Goal: Task Accomplishment & Management: Use online tool/utility

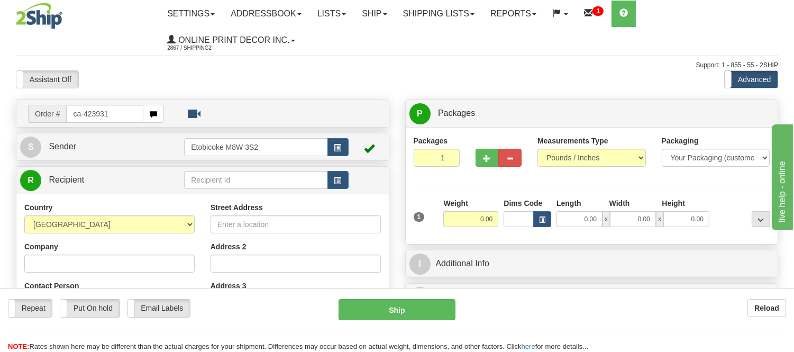
type input "ca-423931"
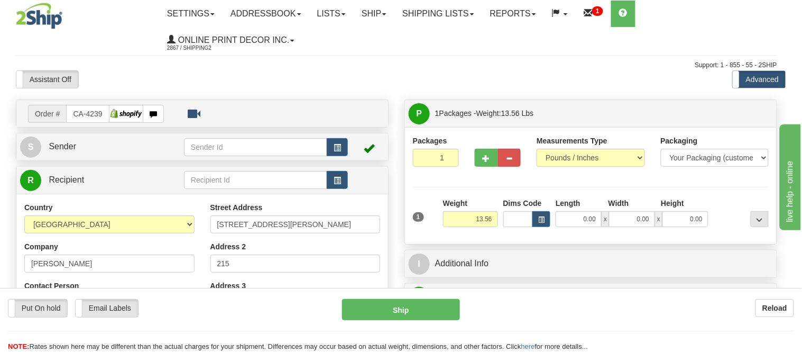
type input "[GEOGRAPHIC_DATA]"
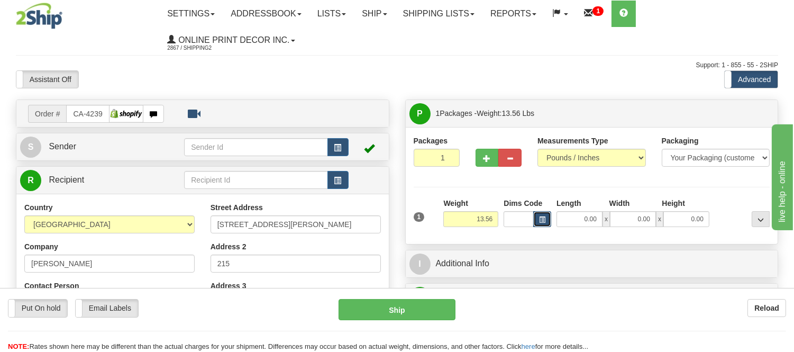
click at [534, 220] on button "button" at bounding box center [542, 219] width 18 height 16
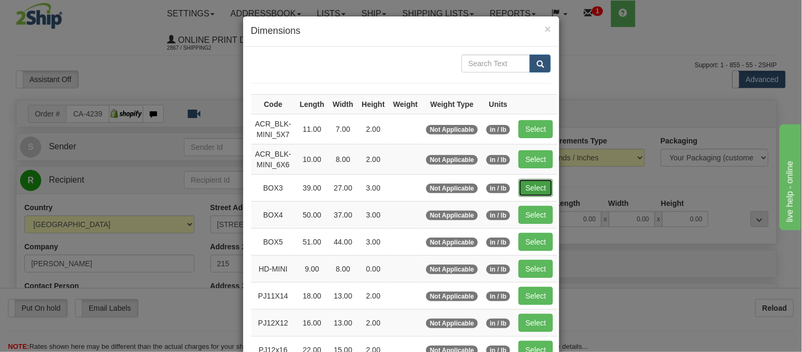
click at [542, 179] on button "Select" at bounding box center [536, 188] width 34 height 18
type input "BOX3"
type input "39.00"
type input "27.00"
type input "3.00"
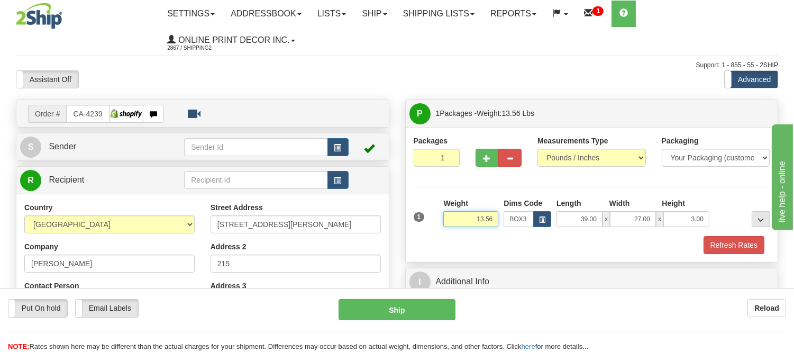
drag, startPoint x: 495, startPoint y: 218, endPoint x: 443, endPoint y: 212, distance: 51.7
click at [443, 212] on div "Weight 13.56" at bounding box center [470, 212] width 55 height 29
type input "15.98"
click at [749, 250] on button "Refresh Rates" at bounding box center [734, 245] width 61 height 18
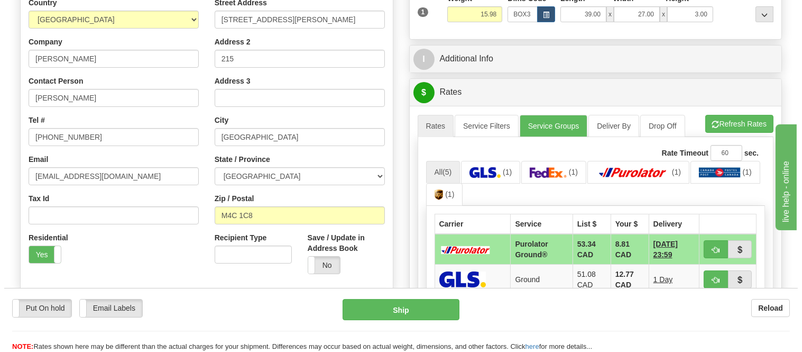
scroll to position [235, 0]
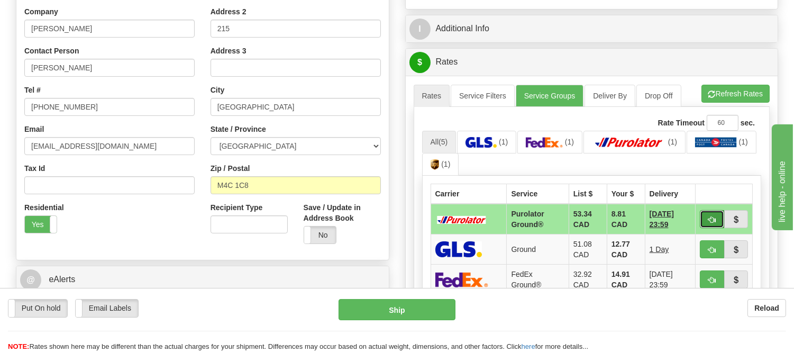
click at [713, 219] on span "button" at bounding box center [711, 219] width 7 height 7
type input "260"
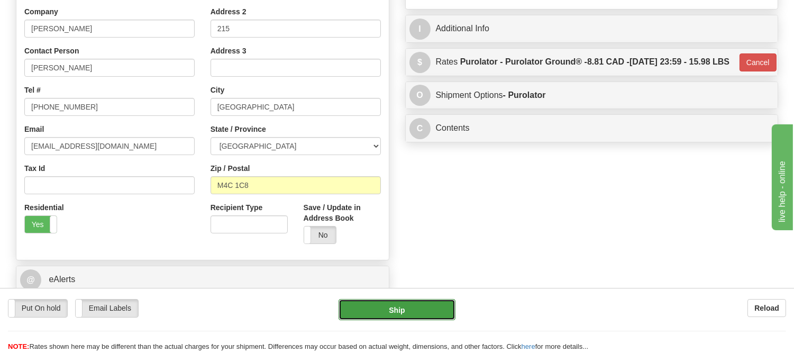
click at [443, 300] on button "Ship" at bounding box center [397, 309] width 116 height 21
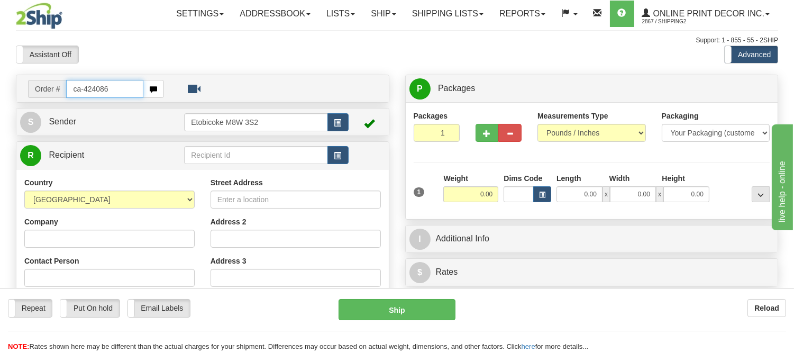
type input "ca-424086"
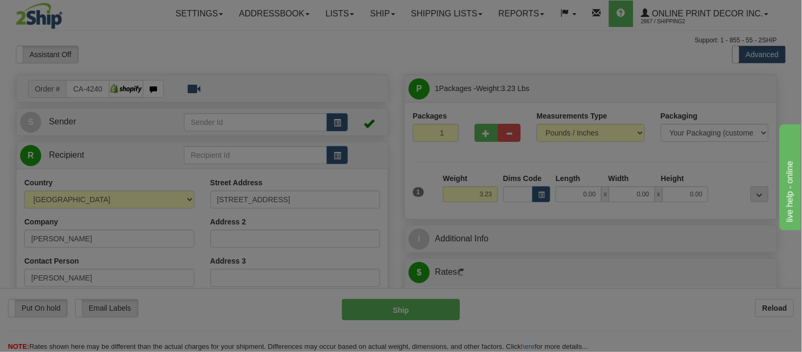
type input "MANOTICK"
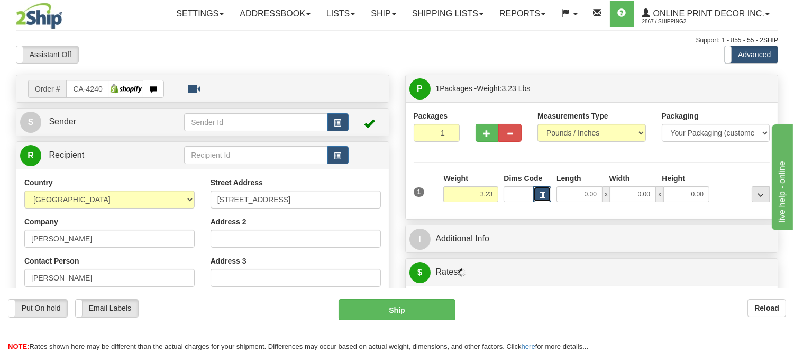
click at [551, 194] on button "button" at bounding box center [542, 194] width 18 height 16
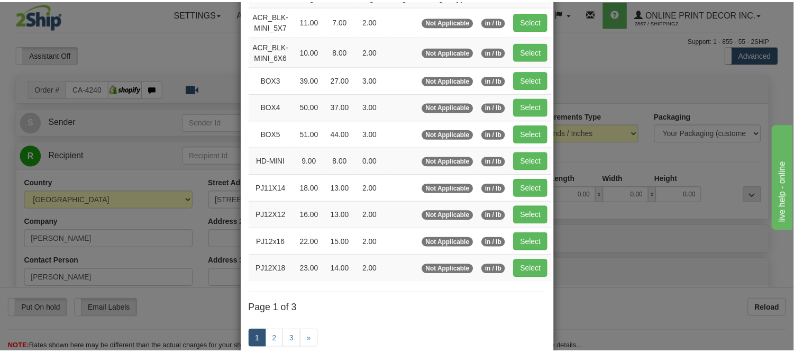
scroll to position [117, 0]
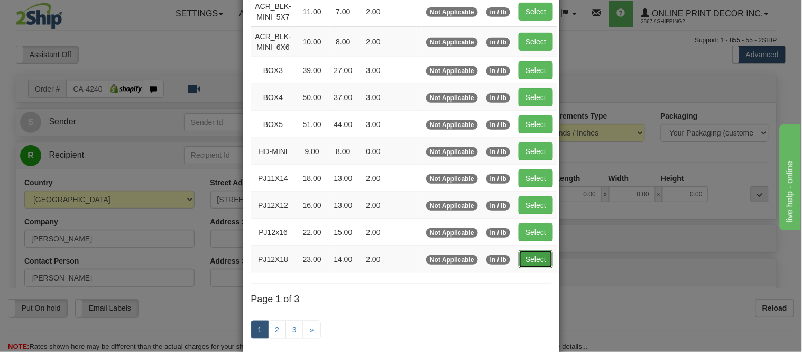
click at [520, 258] on button "Select" at bounding box center [536, 259] width 34 height 18
type input "PJ12X18"
type input "23.00"
type input "14.00"
type input "2.00"
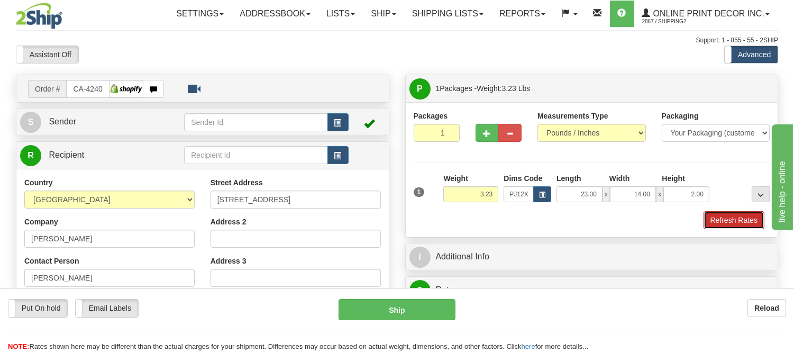
click at [727, 221] on button "Refresh Rates" at bounding box center [734, 220] width 61 height 18
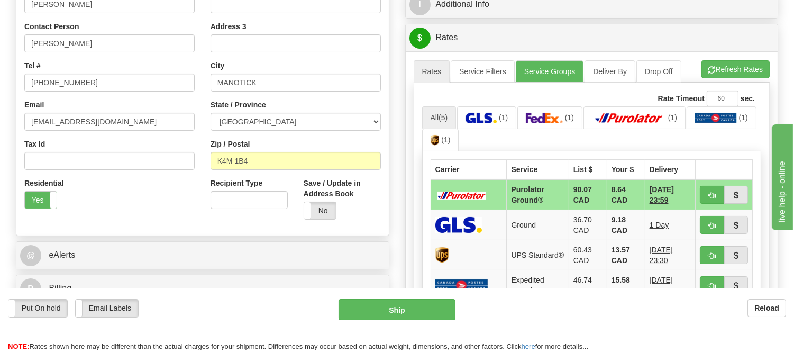
scroll to position [235, 0]
click at [711, 188] on button "button" at bounding box center [712, 194] width 24 height 18
type input "260"
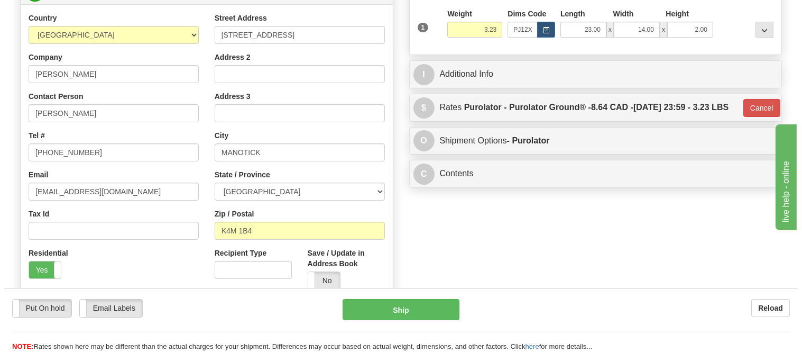
scroll to position [59, 0]
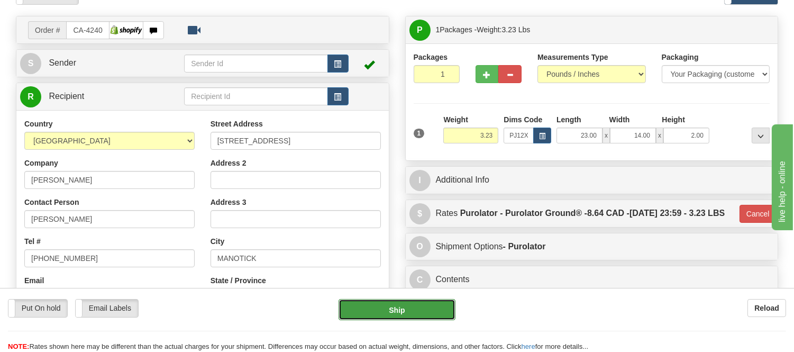
click at [421, 308] on button "Ship" at bounding box center [397, 309] width 116 height 21
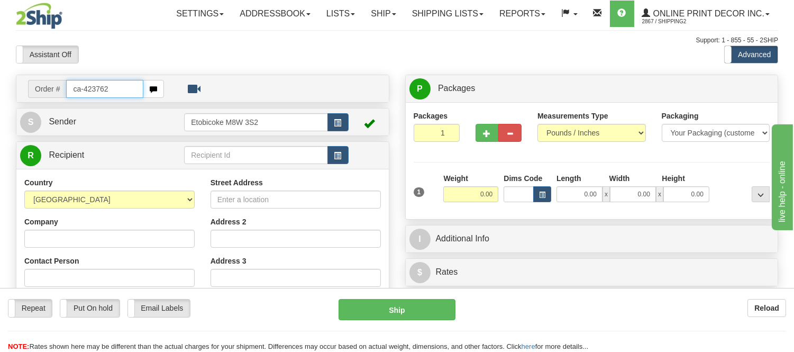
type input "ca-423762"
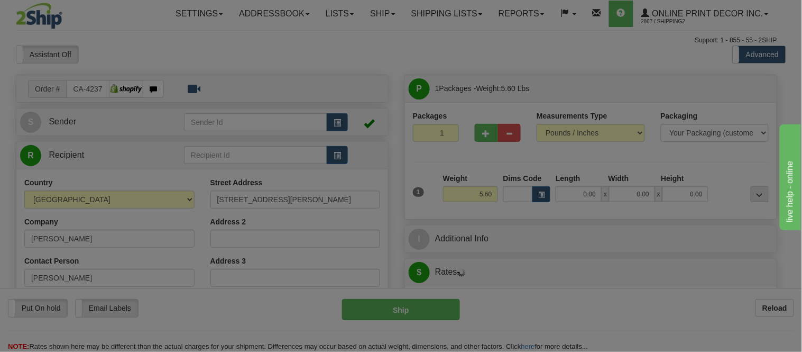
type input "MISSISSAUGA"
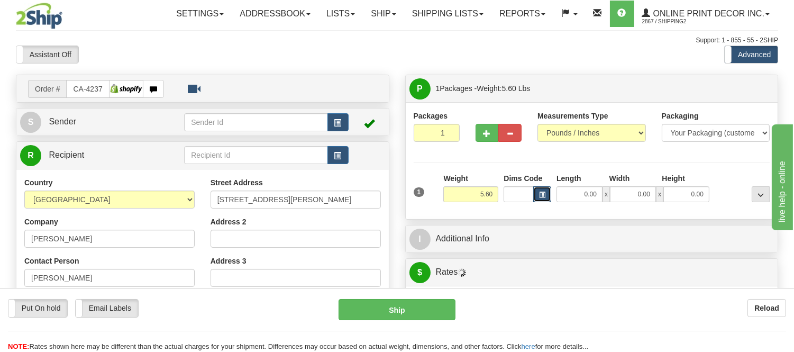
click at [545, 194] on button "button" at bounding box center [542, 194] width 18 height 16
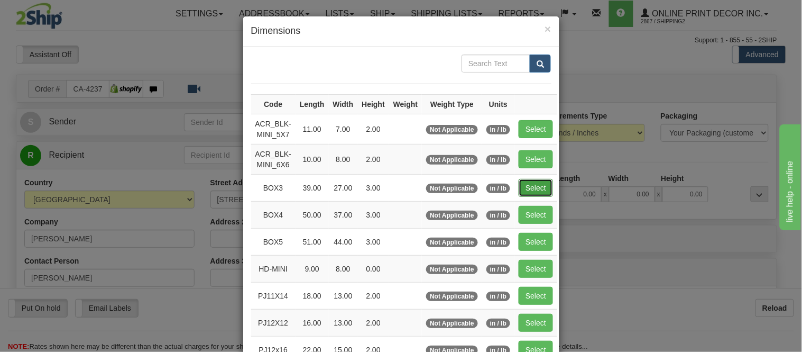
click at [522, 185] on button "Select" at bounding box center [536, 188] width 34 height 18
type input "BOX3"
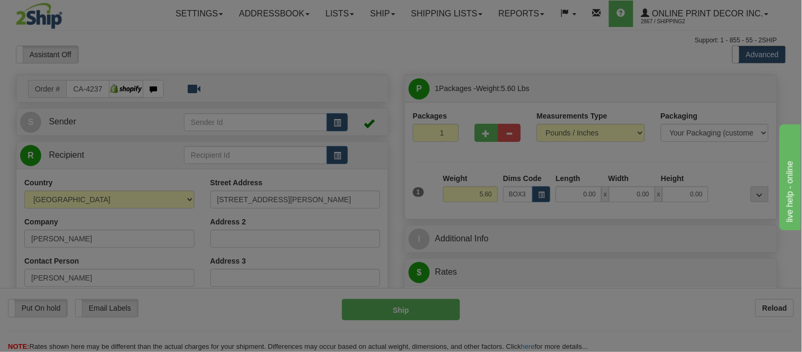
type input "39.00"
type input "27.00"
type input "3.00"
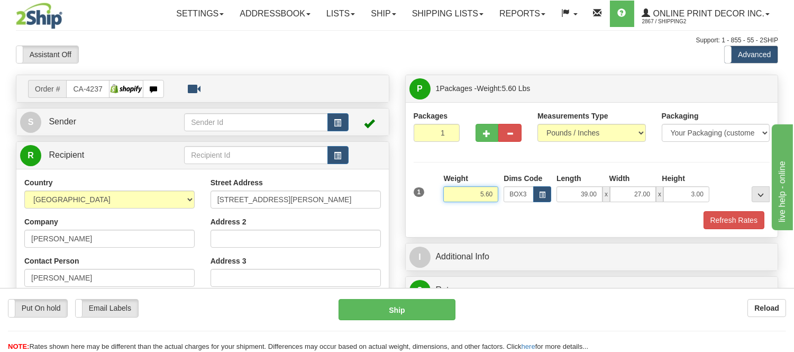
drag, startPoint x: 496, startPoint y: 191, endPoint x: 443, endPoint y: 190, distance: 53.4
click at [443, 190] on input "5.60" at bounding box center [470, 194] width 55 height 16
type input "11.98"
click at [719, 218] on button "Refresh Rates" at bounding box center [734, 220] width 61 height 18
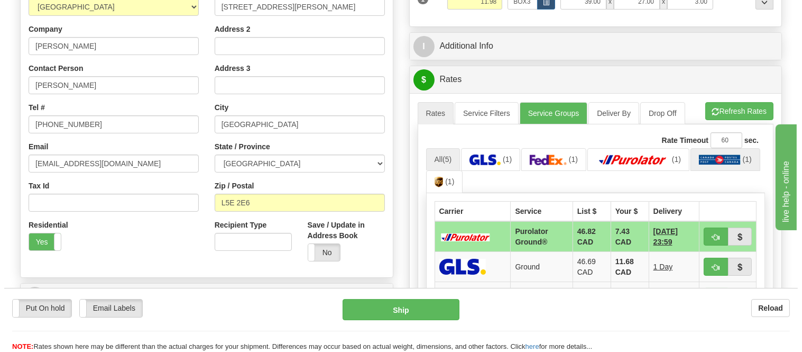
scroll to position [213, 0]
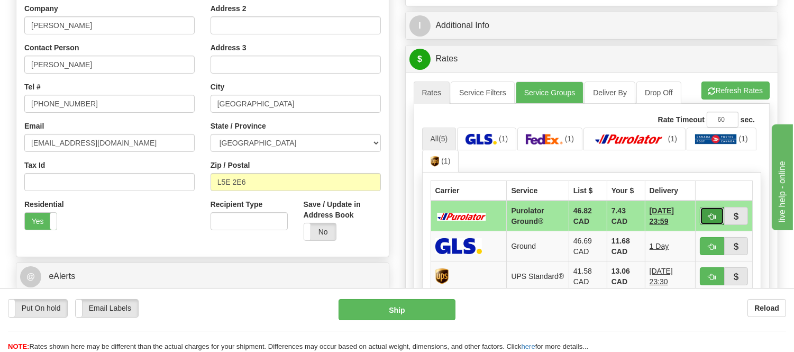
click at [707, 209] on button "button" at bounding box center [712, 216] width 24 height 18
type input "260"
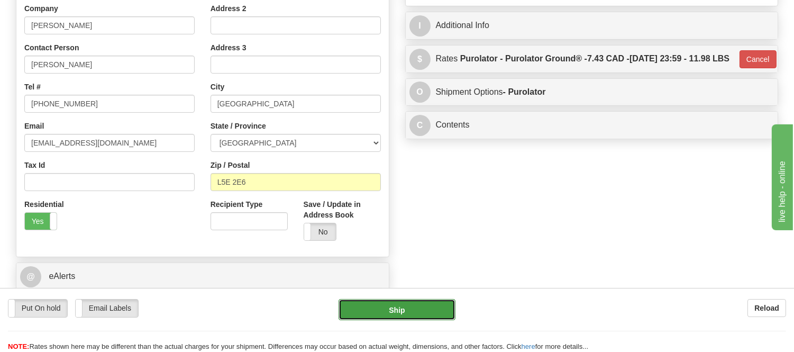
click at [454, 303] on button "Ship" at bounding box center [397, 309] width 116 height 21
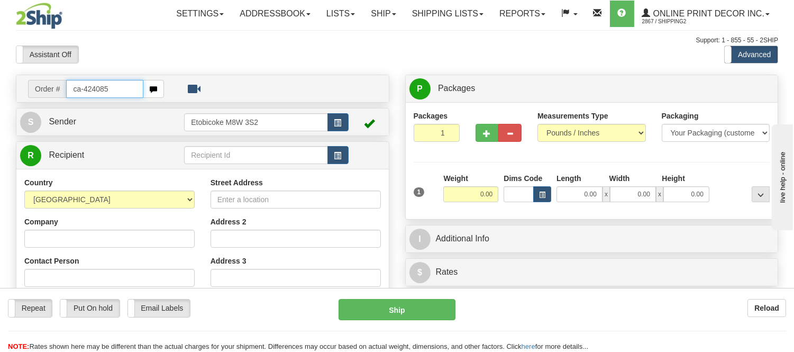
type input "ca-424085"
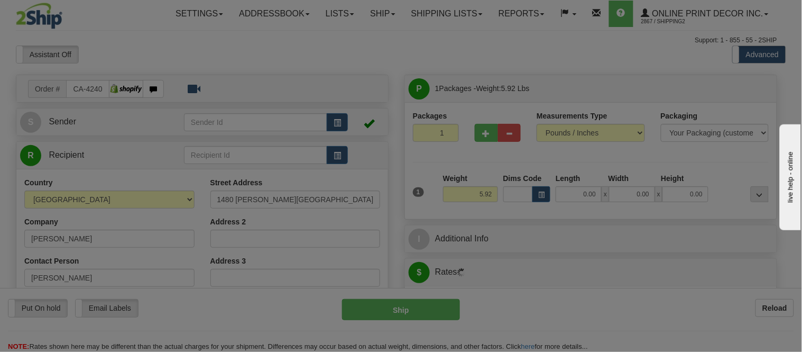
type input "VANCOUVER"
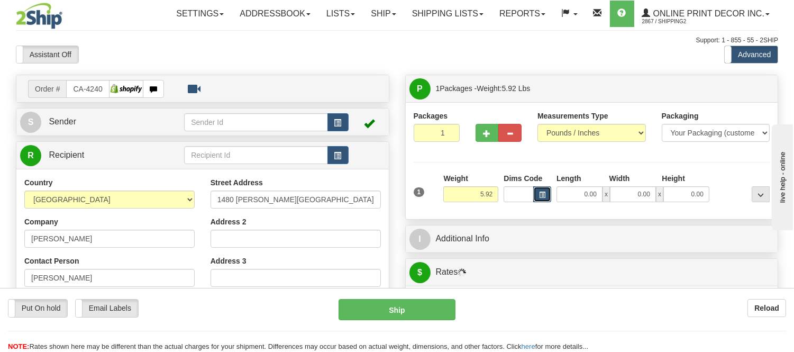
click at [542, 197] on span "button" at bounding box center [542, 195] width 6 height 6
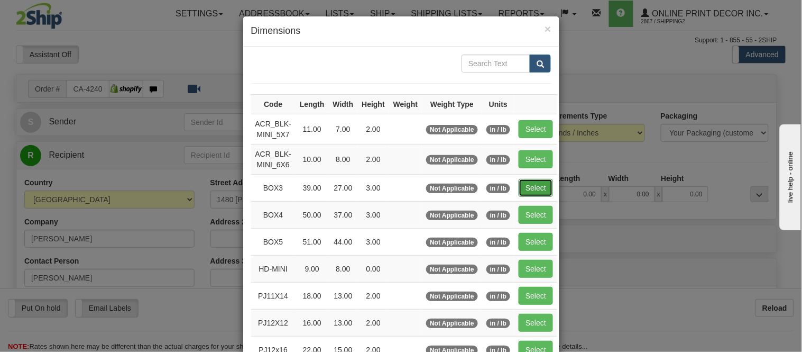
click at [519, 181] on button "Select" at bounding box center [536, 188] width 34 height 18
type input "BOX3"
type input "39.00"
type input "27.00"
type input "3.00"
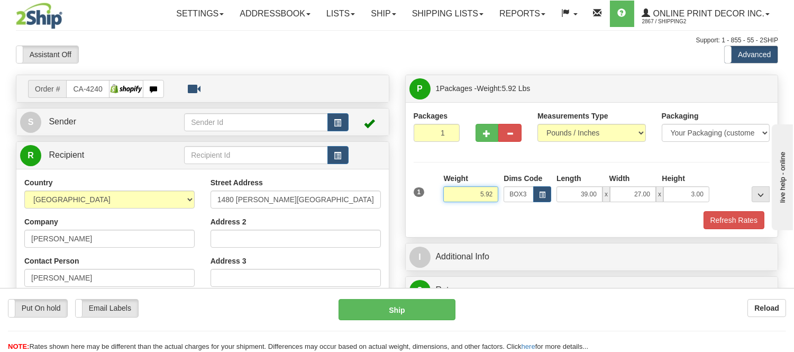
drag, startPoint x: 498, startPoint y: 194, endPoint x: 464, endPoint y: 199, distance: 34.8
click at [464, 199] on input "5.92" at bounding box center [470, 194] width 55 height 16
type input "8.98"
click at [717, 215] on button "Refresh Rates" at bounding box center [734, 220] width 61 height 18
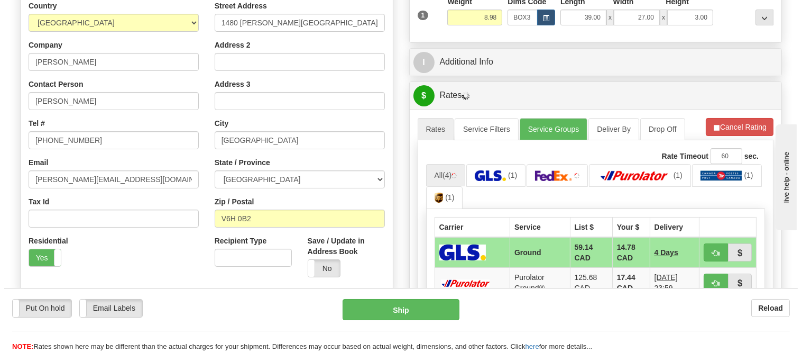
scroll to position [235, 0]
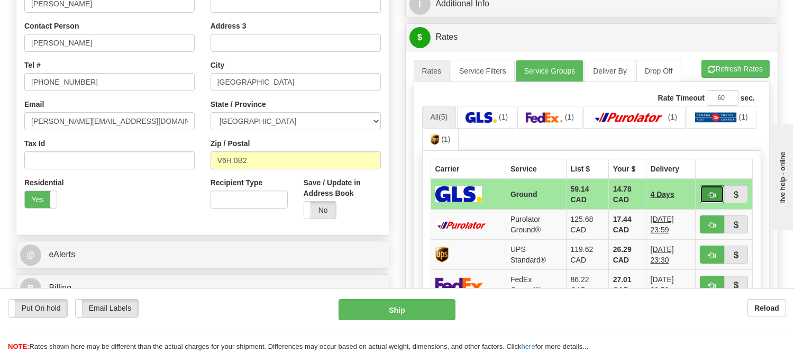
click at [704, 192] on button "button" at bounding box center [712, 194] width 24 height 18
type input "1"
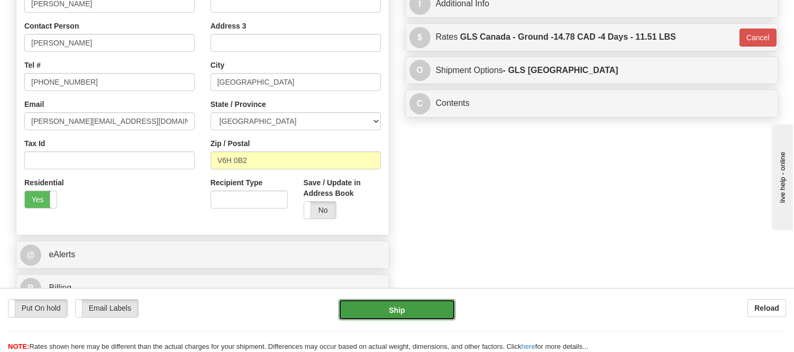
click at [418, 309] on button "Ship" at bounding box center [397, 309] width 116 height 21
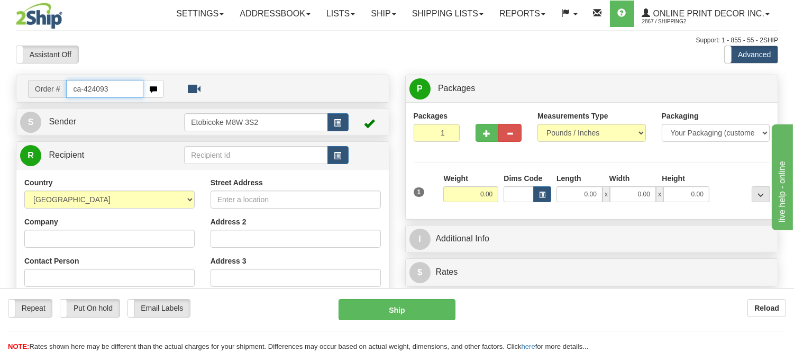
type input "ca-424093"
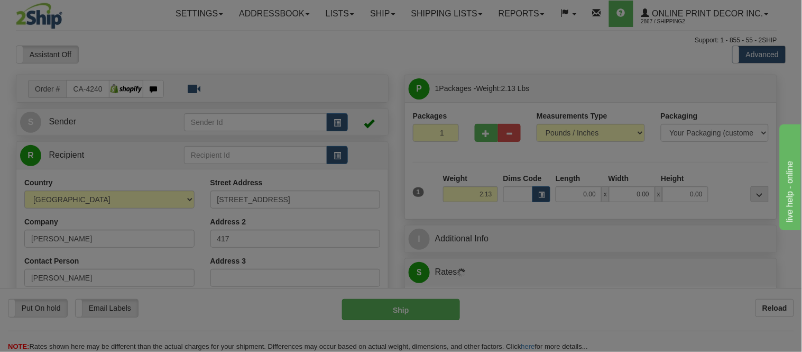
type input "[GEOGRAPHIC_DATA]"
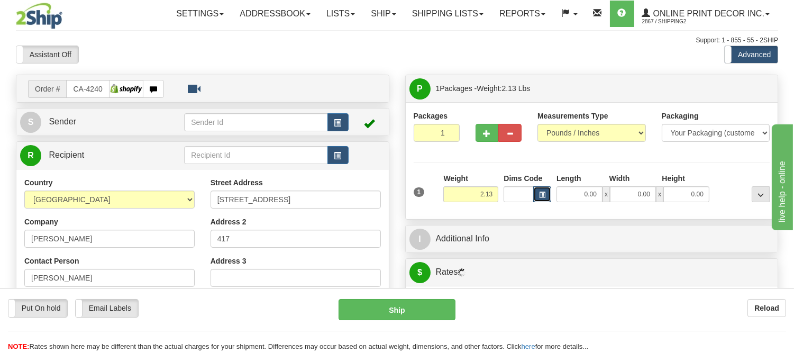
click at [540, 199] on button "button" at bounding box center [542, 194] width 18 height 16
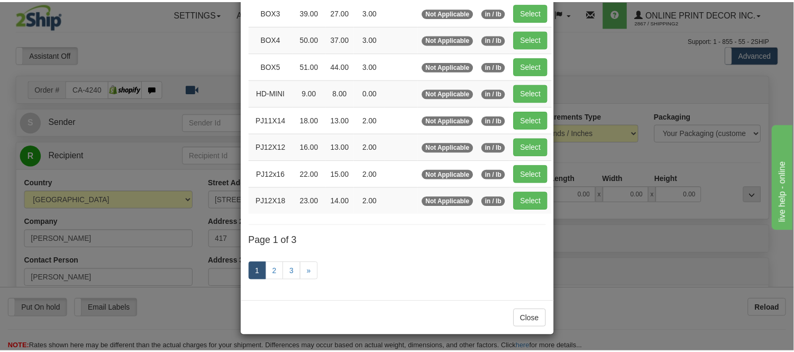
scroll to position [178, 0]
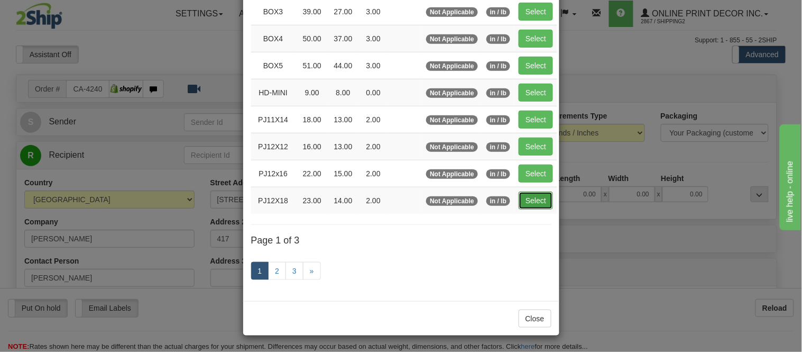
click at [535, 207] on button "Select" at bounding box center [536, 200] width 34 height 18
type input "PJ12X18"
type input "23.00"
type input "14.00"
type input "2.00"
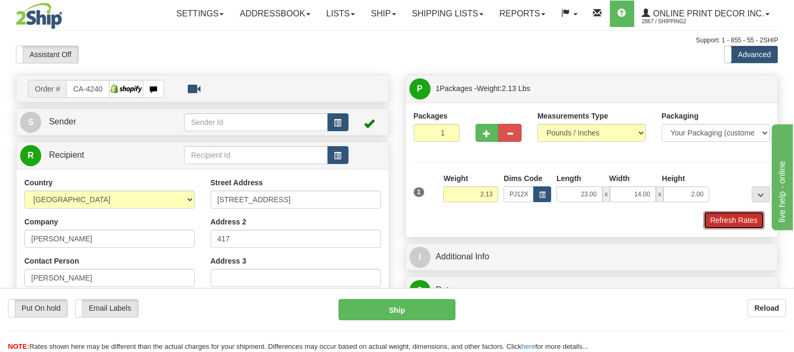
click at [713, 214] on button "Refresh Rates" at bounding box center [734, 220] width 61 height 18
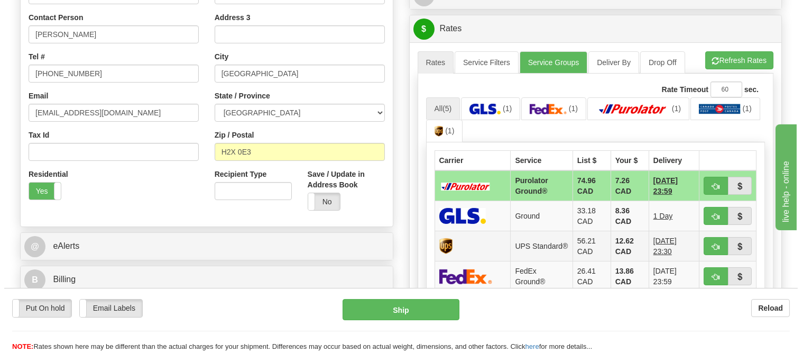
scroll to position [294, 0]
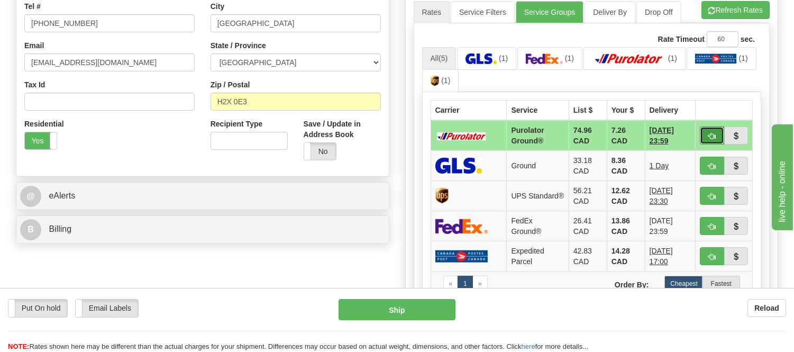
click at [713, 139] on span "button" at bounding box center [711, 136] width 7 height 7
type input "260"
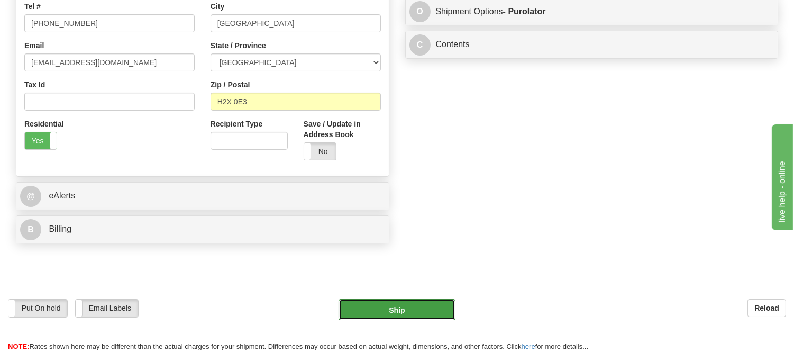
click at [368, 303] on button "Ship" at bounding box center [397, 309] width 116 height 21
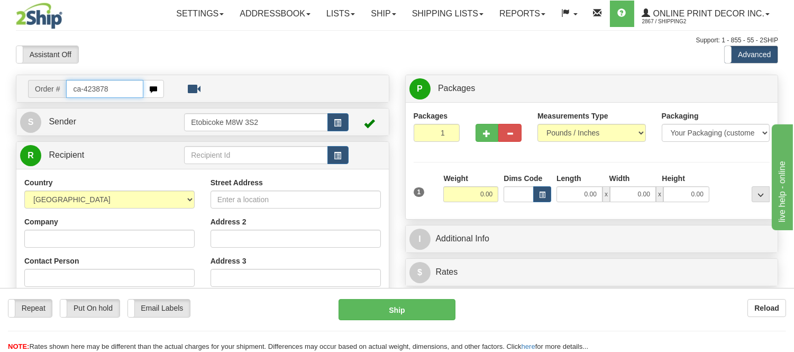
type input "ca-423878"
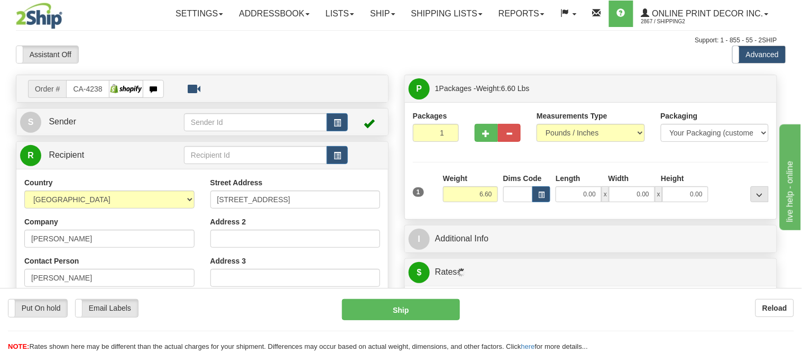
type input "ST. [PERSON_NAME]"
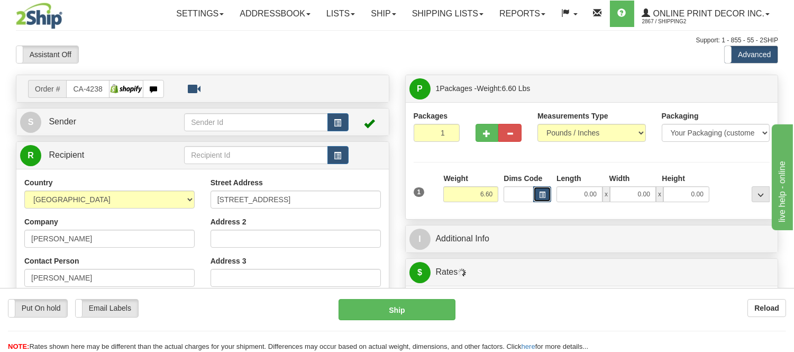
click at [536, 201] on button "button" at bounding box center [542, 194] width 18 height 16
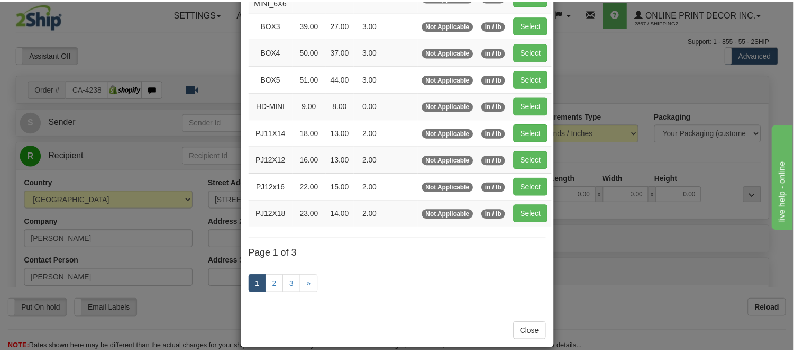
scroll to position [176, 0]
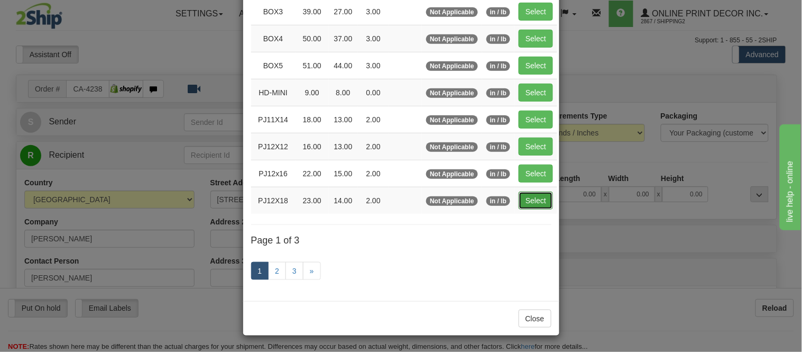
click at [529, 198] on button "Select" at bounding box center [536, 200] width 34 height 18
type input "PJ12X18"
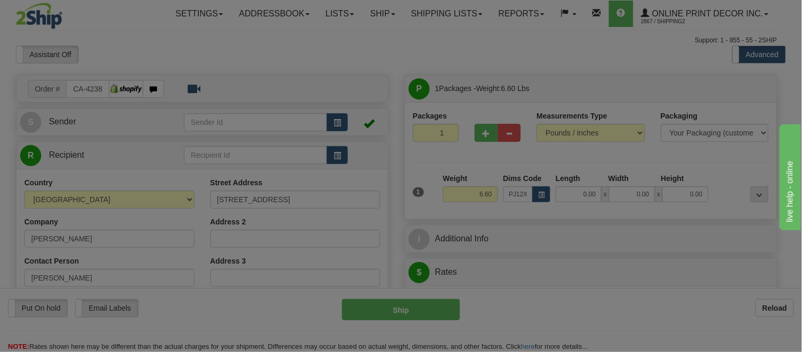
type input "23.00"
type input "14.00"
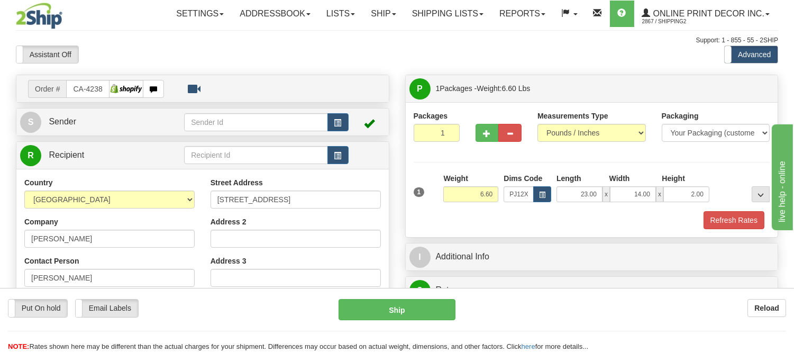
click at [707, 194] on div "23.00 x 14.00 x 2.00" at bounding box center [633, 194] width 158 height 16
drag, startPoint x: 707, startPoint y: 194, endPoint x: 688, endPoint y: 189, distance: 20.3
click at [688, 189] on input "2.00" at bounding box center [686, 194] width 46 height 16
click button "Delete" at bounding box center [0, 0] width 0 height 0
type input "4.00"
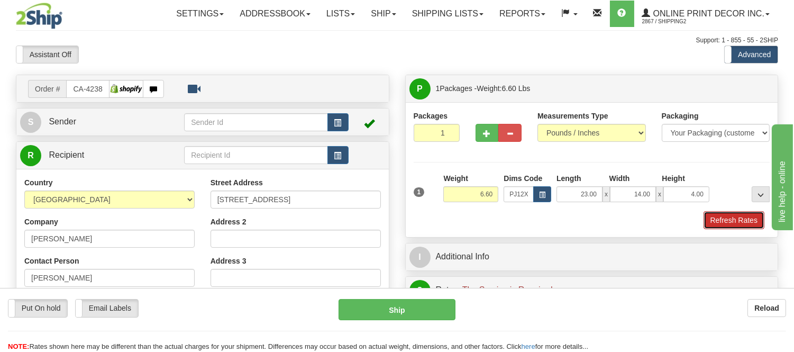
click at [730, 223] on button "Refresh Rates" at bounding box center [734, 220] width 61 height 18
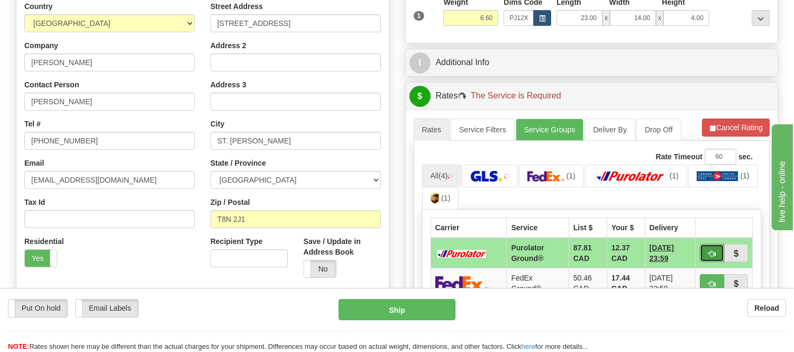
click at [715, 251] on span "button" at bounding box center [711, 253] width 7 height 7
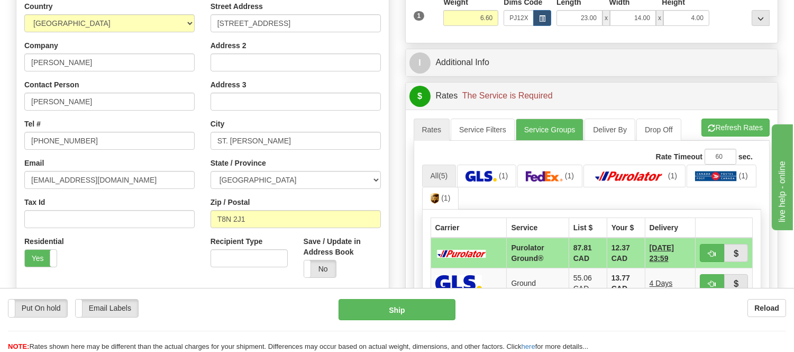
click at [714, 203] on ul "All (5) (1) (1) (1) (1) (1)" at bounding box center [592, 187] width 340 height 45
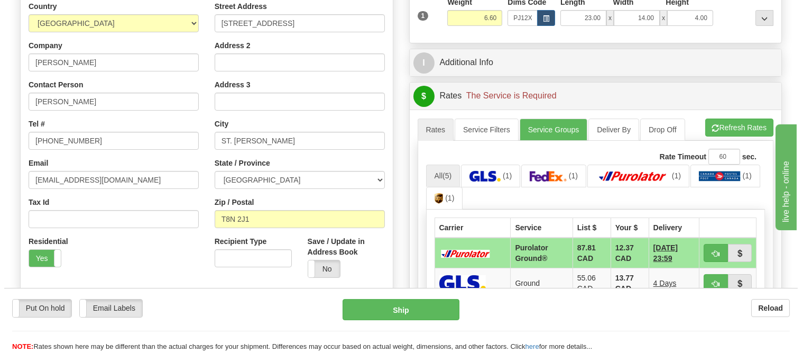
scroll to position [294, 0]
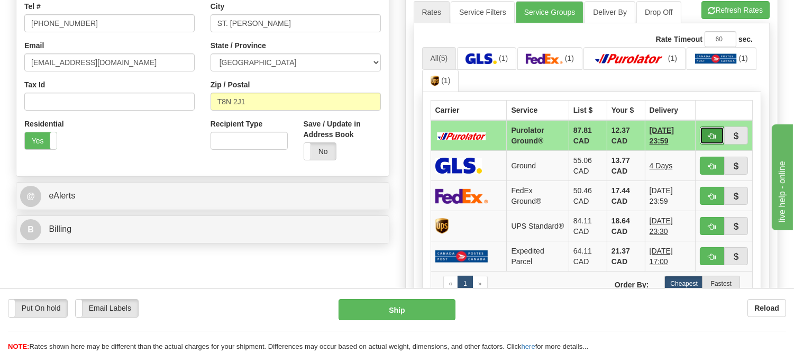
click at [706, 135] on button "button" at bounding box center [712, 135] width 24 height 18
type input "260"
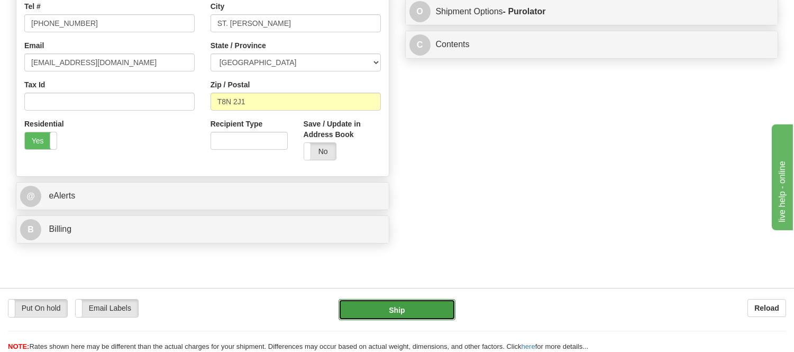
click at [383, 308] on button "Ship" at bounding box center [397, 309] width 116 height 21
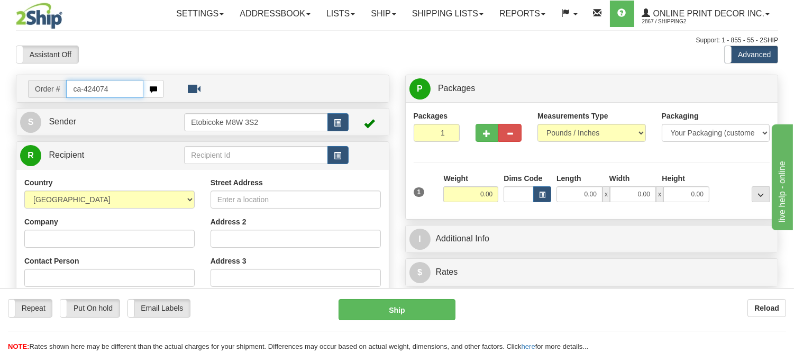
type input "ca-424074"
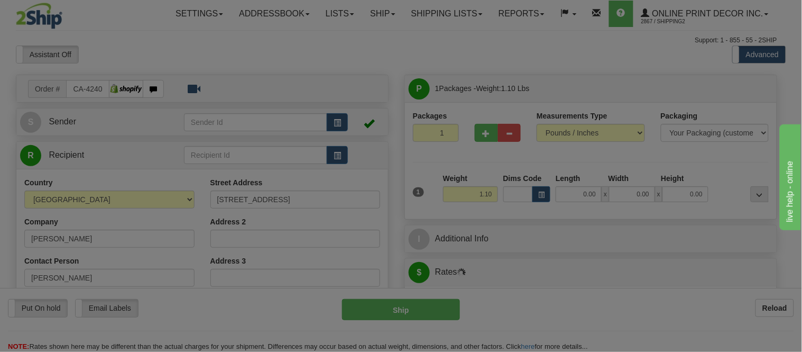
type input "[GEOGRAPHIC_DATA]"
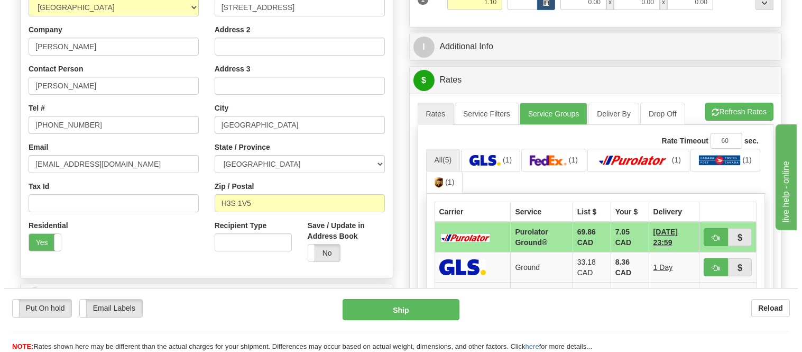
scroll to position [235, 0]
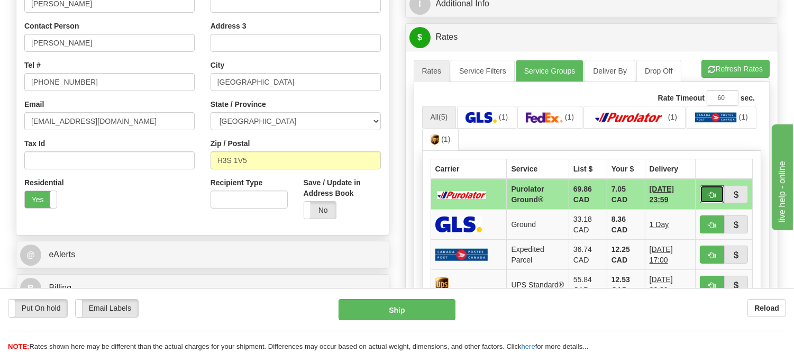
click at [708, 192] on span "button" at bounding box center [711, 194] width 7 height 7
type input "260"
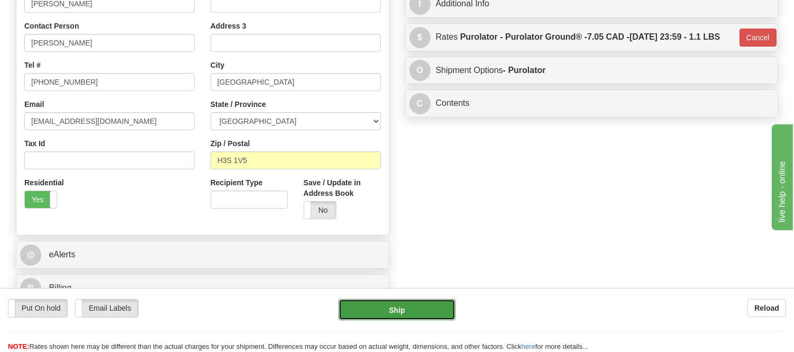
click at [432, 310] on button "Ship" at bounding box center [397, 309] width 116 height 21
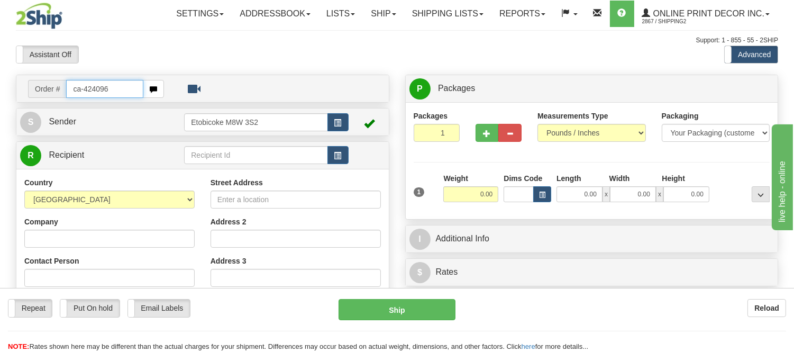
type input "ca-424096"
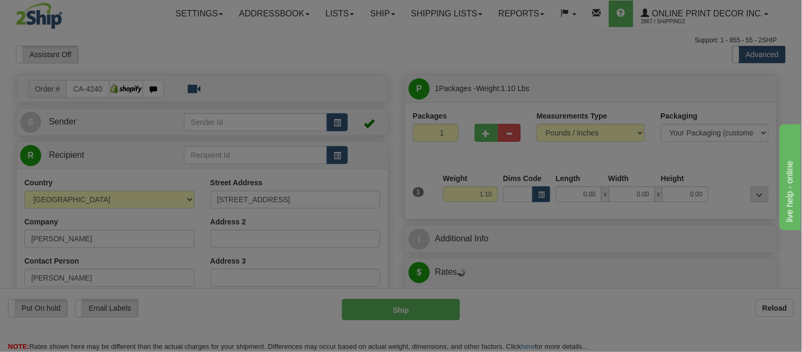
type input "BRAMPTON"
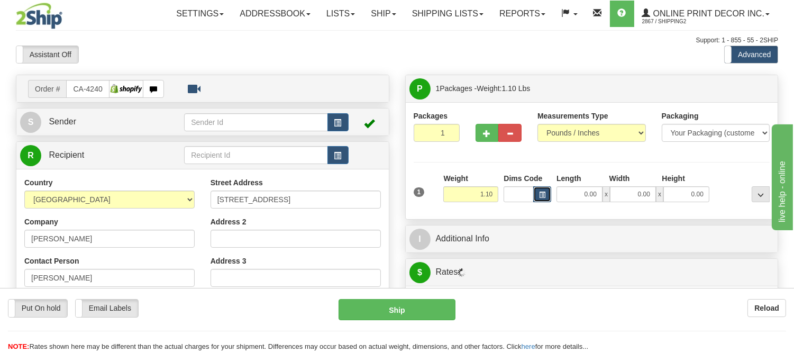
click at [541, 201] on button "button" at bounding box center [542, 194] width 18 height 16
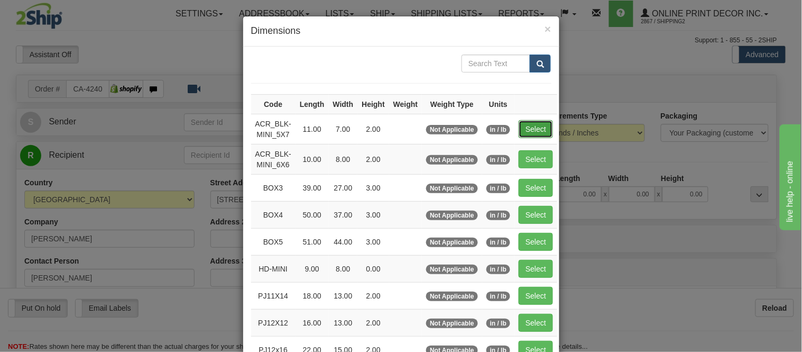
click at [526, 125] on button "Select" at bounding box center [536, 129] width 34 height 18
type input "ACR_BLK-MINI_5X7"
type input "11.00"
type input "7.00"
type input "2.00"
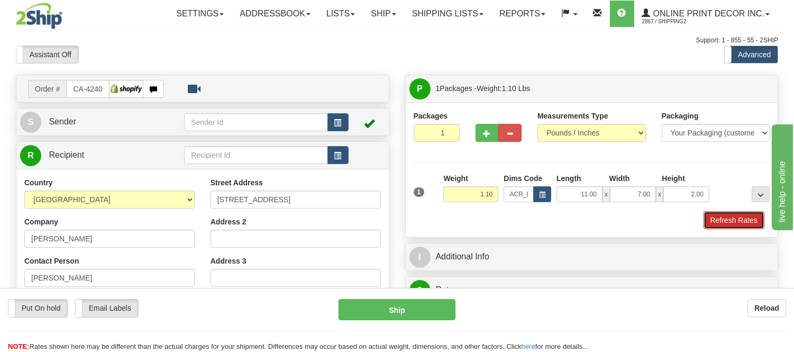
click at [723, 226] on button "Refresh Rates" at bounding box center [734, 220] width 61 height 18
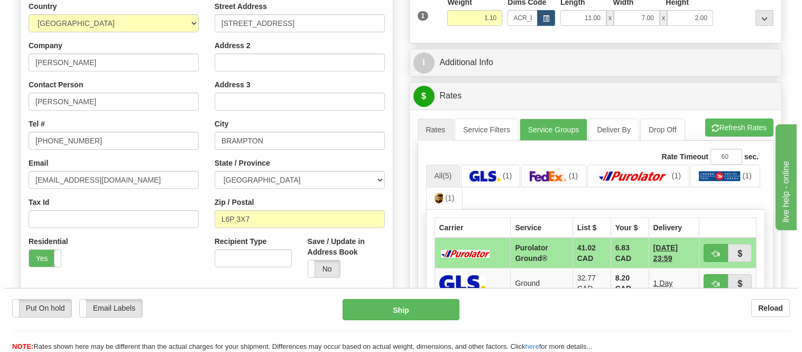
scroll to position [235, 0]
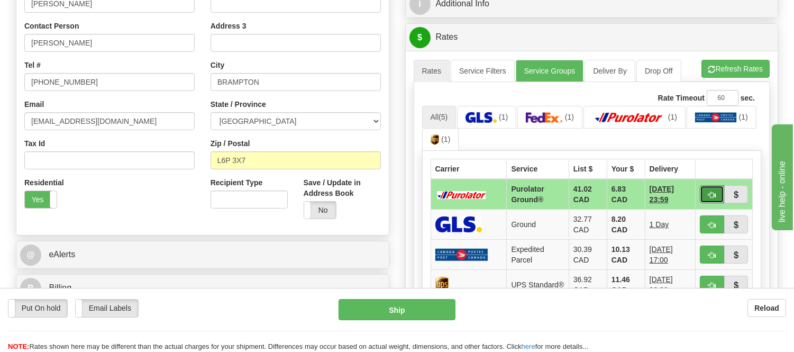
click at [708, 194] on span "button" at bounding box center [711, 194] width 7 height 7
type input "260"
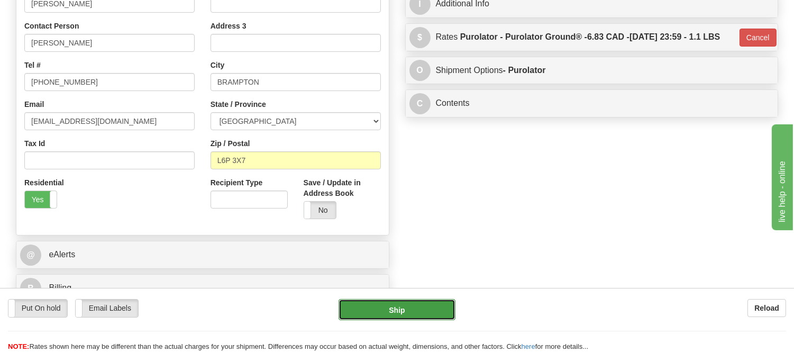
click at [398, 316] on button "Ship" at bounding box center [397, 309] width 116 height 21
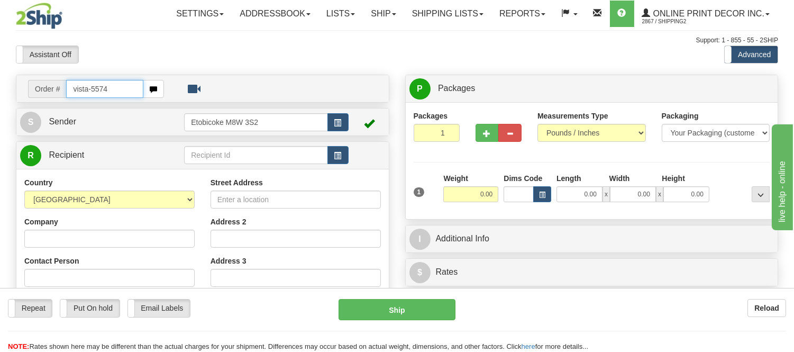
type input "vista-5574"
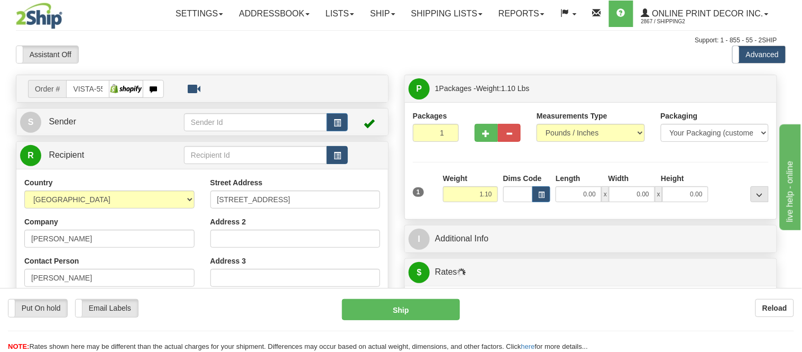
type input "[GEOGRAPHIC_DATA]"
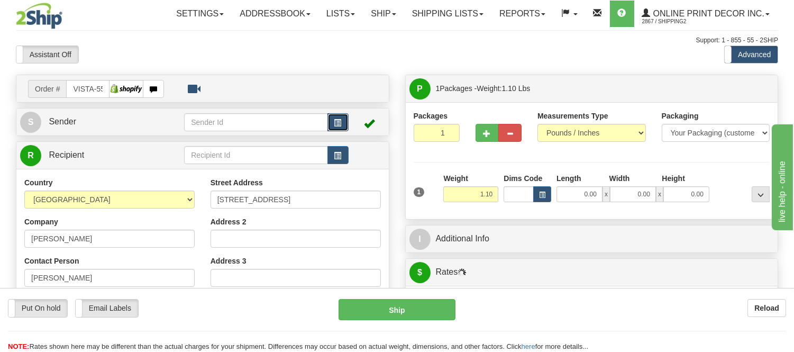
click at [346, 124] on button "button" at bounding box center [337, 122] width 21 height 18
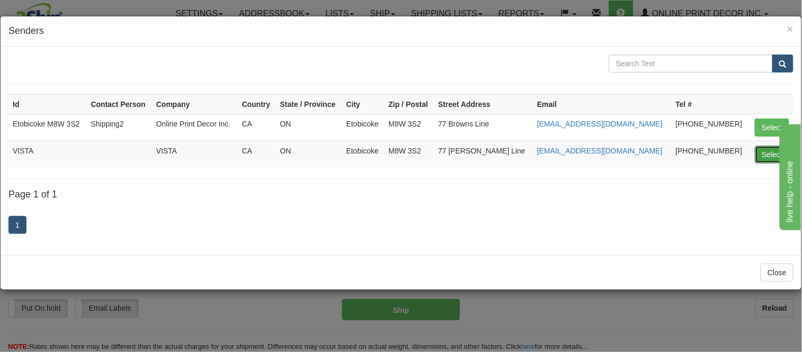
click at [776, 146] on button "Select" at bounding box center [772, 154] width 34 height 18
type input "VISTA"
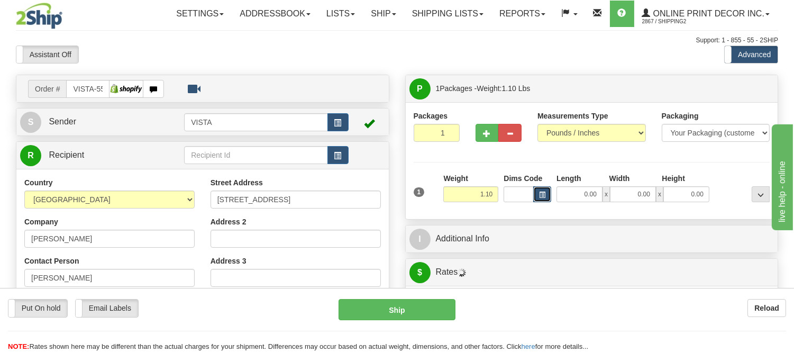
click at [539, 194] on span "button" at bounding box center [542, 195] width 6 height 6
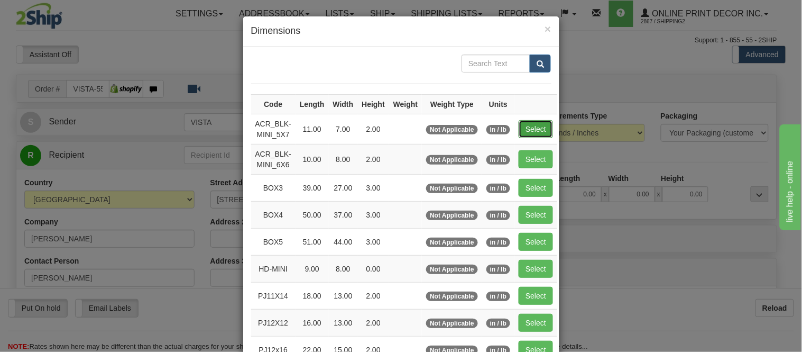
click at [532, 129] on button "Select" at bounding box center [536, 129] width 34 height 18
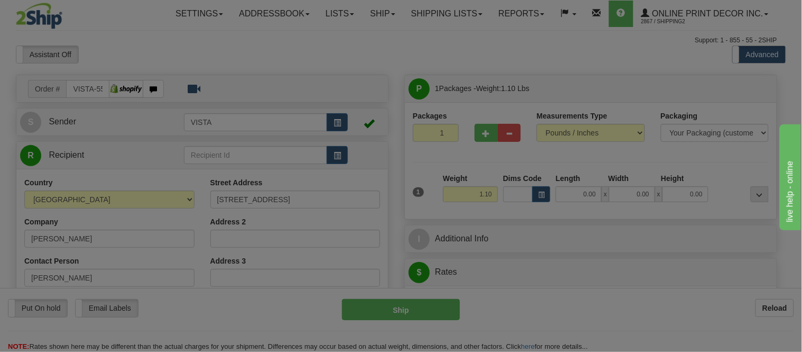
type input "ACR_BLK-MINI_5X7"
type input "11.00"
type input "7.00"
type input "2.00"
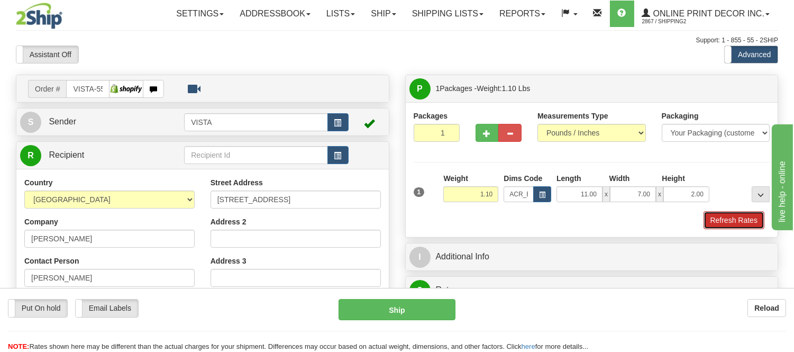
click at [718, 220] on button "Refresh Rates" at bounding box center [734, 220] width 61 height 18
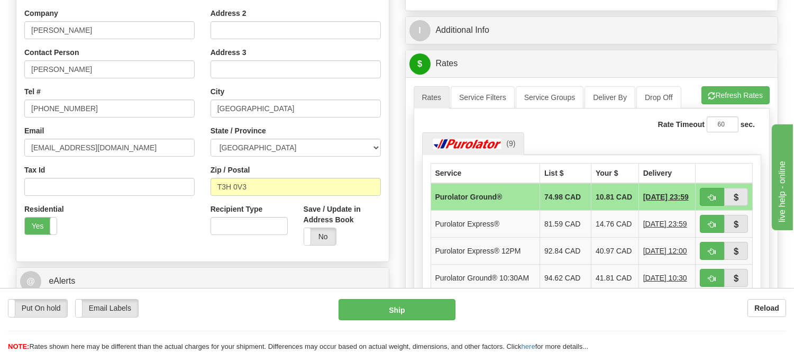
scroll to position [209, 0]
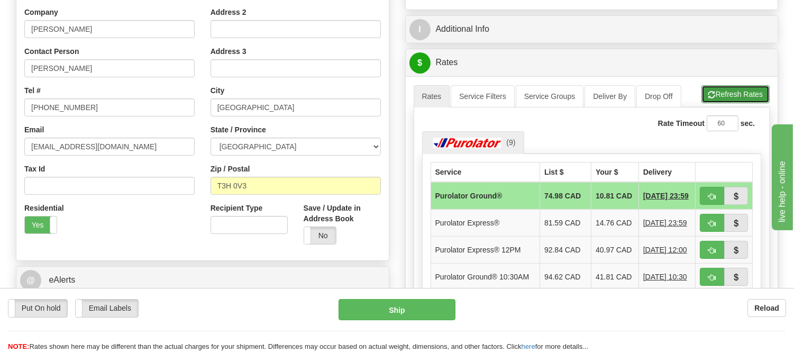
click at [741, 102] on button "Refresh Rates" at bounding box center [735, 94] width 68 height 18
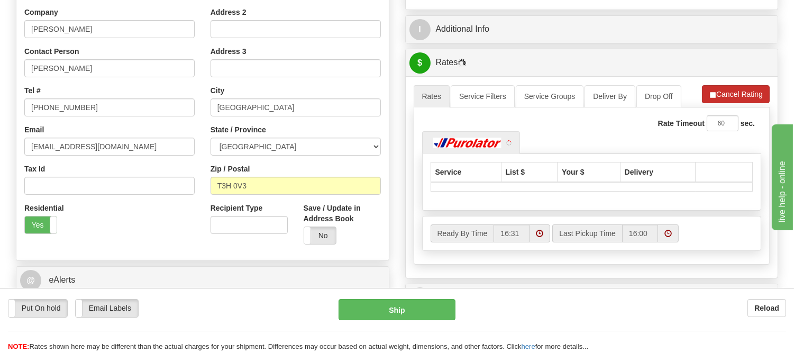
scroll to position [268, 0]
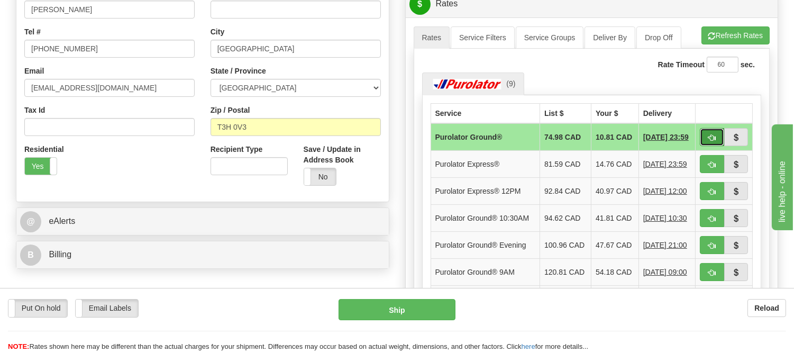
click at [710, 134] on span "button" at bounding box center [711, 137] width 7 height 7
type input "260"
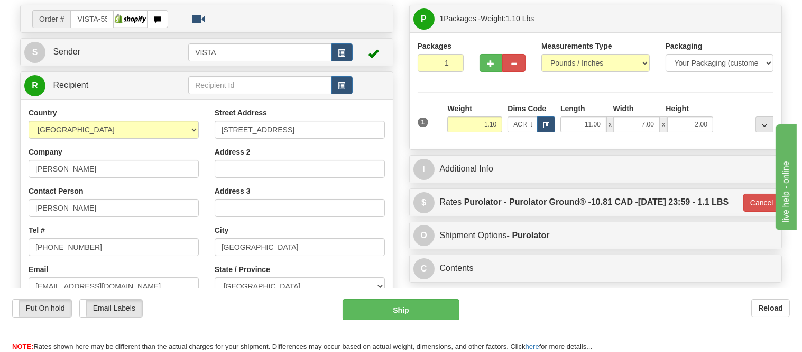
scroll to position [33, 0]
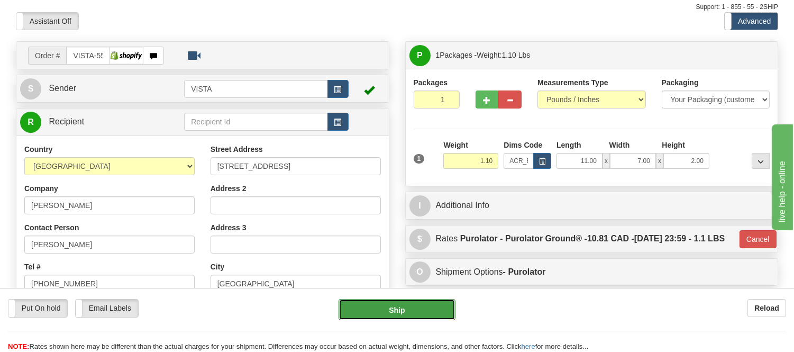
click at [435, 303] on button "Ship" at bounding box center [397, 309] width 116 height 21
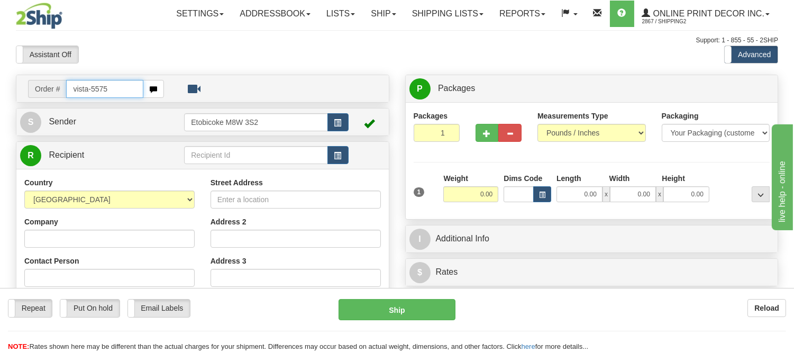
type input "vista-5575"
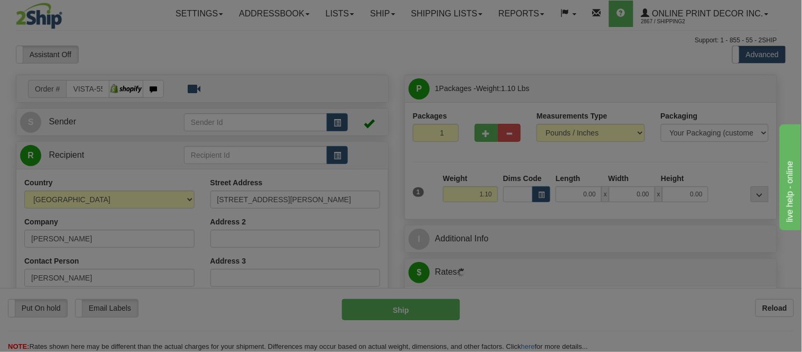
type input "MONTREAL"
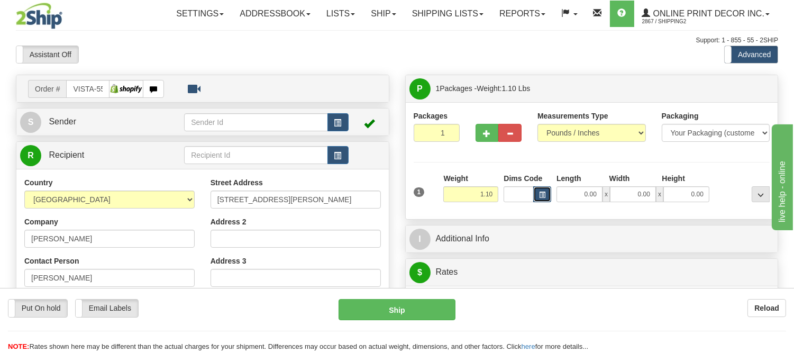
click at [537, 193] on button "button" at bounding box center [542, 194] width 18 height 16
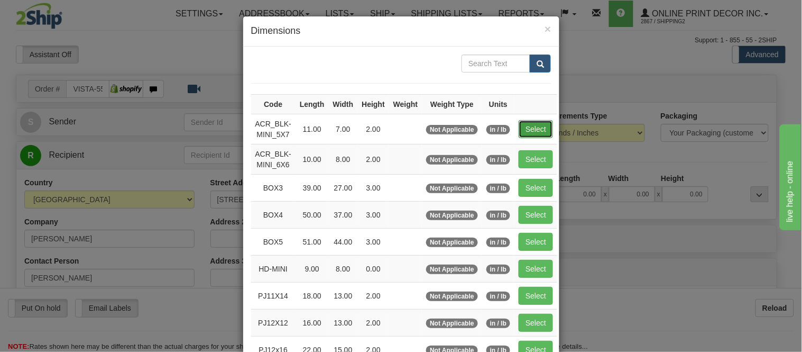
click at [534, 130] on button "Select" at bounding box center [536, 129] width 34 height 18
type input "ACR_BLK-MINI_5X7"
type input "11.00"
type input "7.00"
type input "2.00"
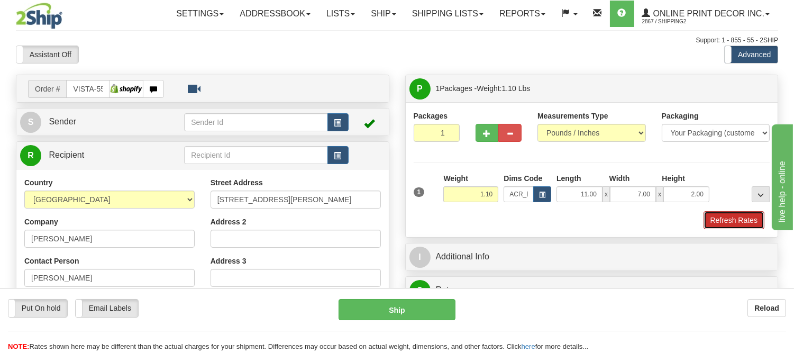
click at [715, 219] on button "Refresh Rates" at bounding box center [734, 220] width 61 height 18
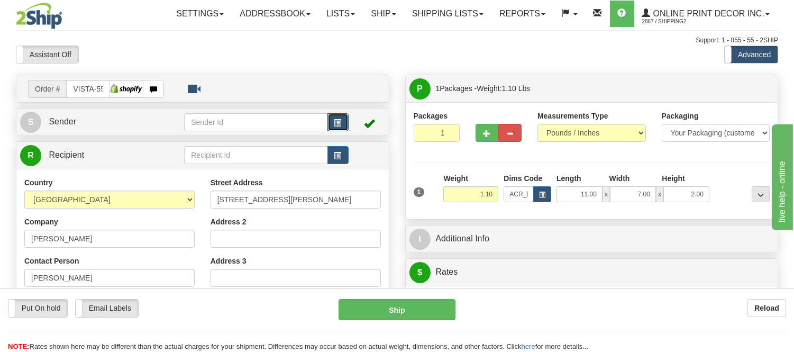
click at [335, 120] on span "button" at bounding box center [337, 123] width 7 height 7
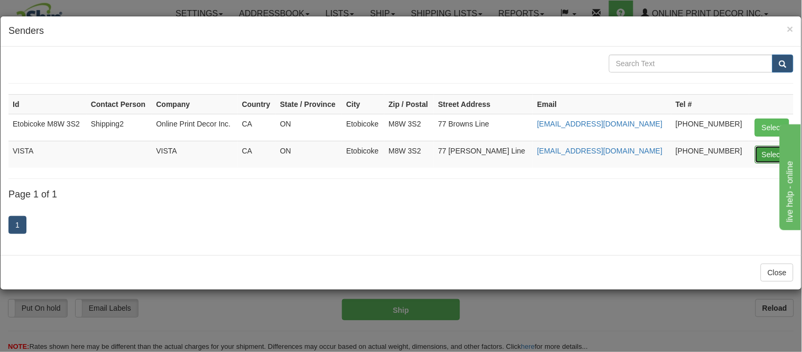
click at [773, 155] on button "Select" at bounding box center [772, 154] width 34 height 18
type input "VISTA"
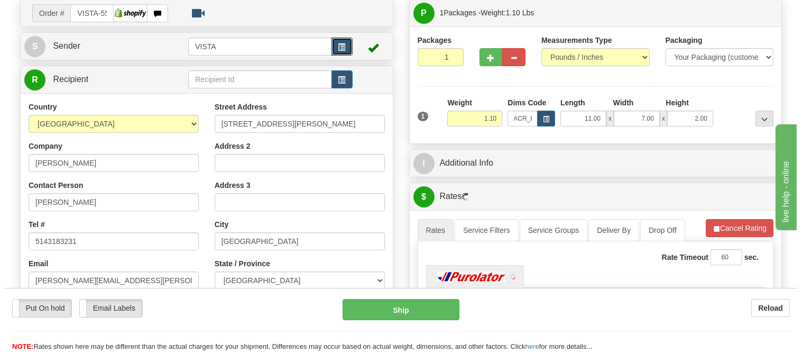
scroll to position [176, 0]
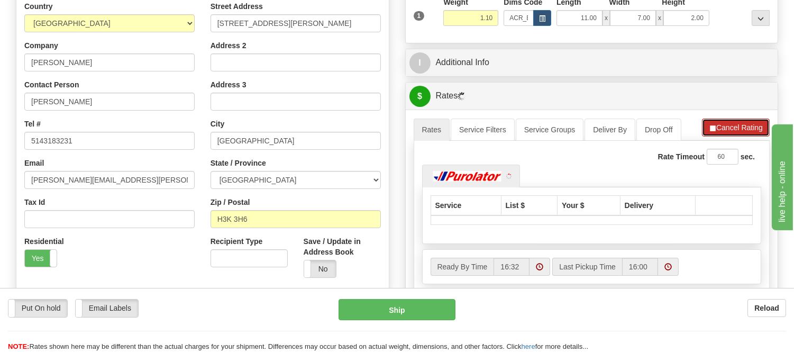
click at [731, 133] on button "Cancel Rating" at bounding box center [736, 127] width 68 height 18
click at [731, 133] on button "Refresh Rates" at bounding box center [735, 127] width 68 height 18
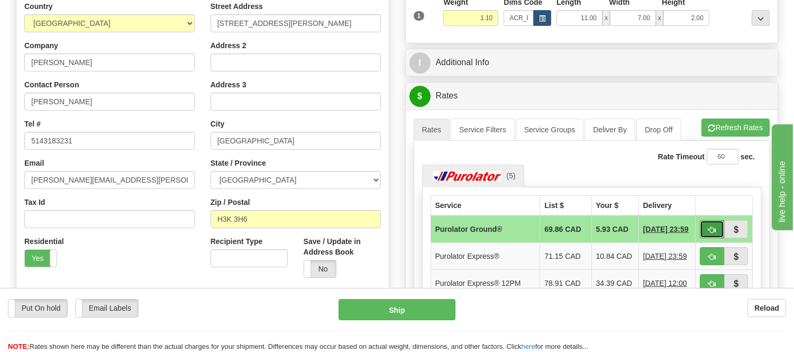
click at [704, 234] on button "button" at bounding box center [712, 229] width 24 height 18
type input "260"
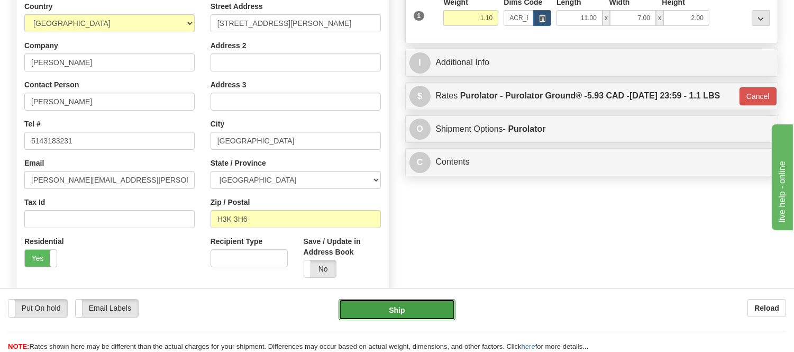
click at [394, 315] on button "Ship" at bounding box center [397, 309] width 116 height 21
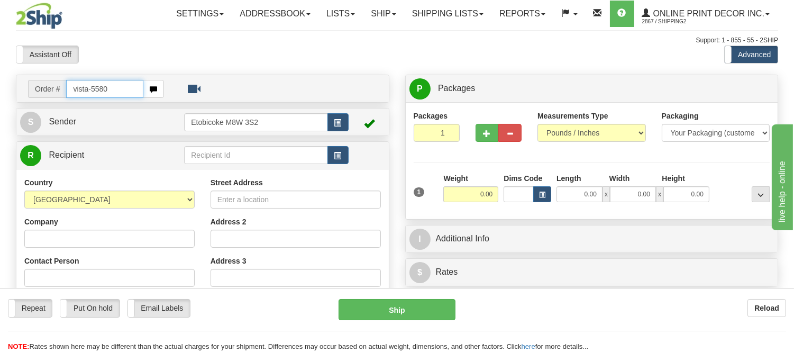
type input "vista-5580"
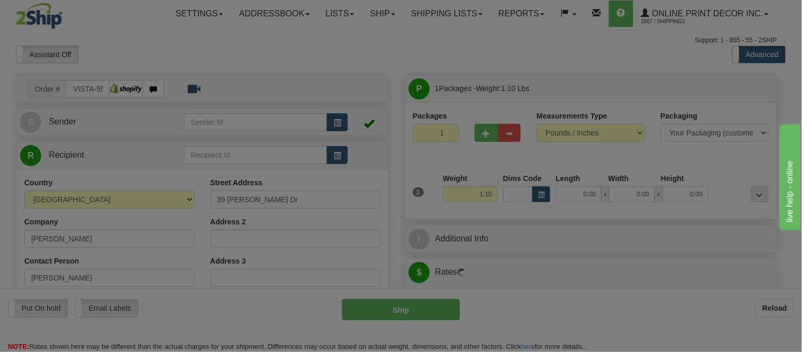
type input "[GEOGRAPHIC_DATA]"
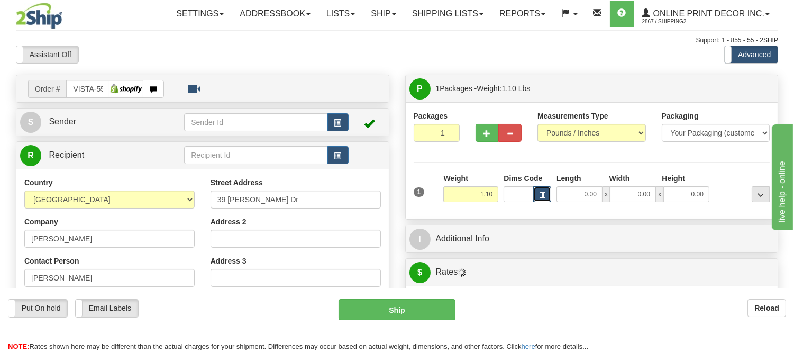
click at [537, 190] on button "button" at bounding box center [542, 194] width 18 height 16
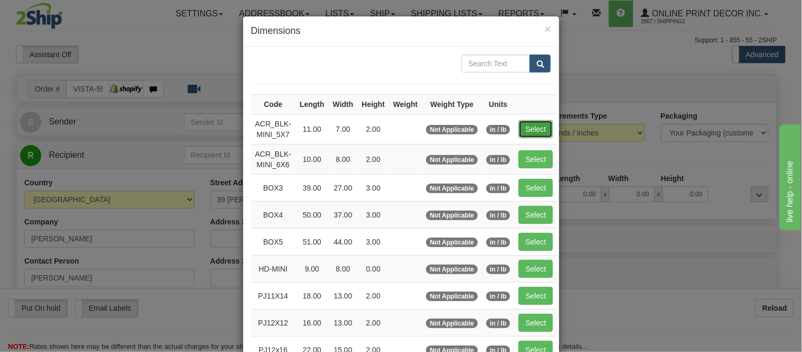
click at [527, 124] on button "Select" at bounding box center [536, 129] width 34 height 18
type input "ACR_BLK-MINI_5X7"
type input "11.00"
type input "7.00"
type input "2.00"
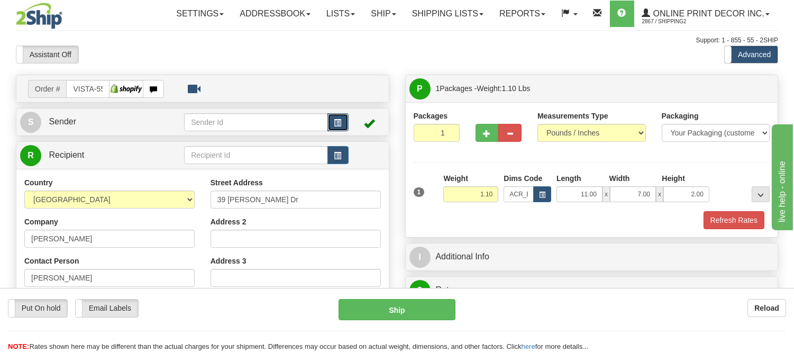
click at [336, 120] on span "button" at bounding box center [337, 123] width 7 height 7
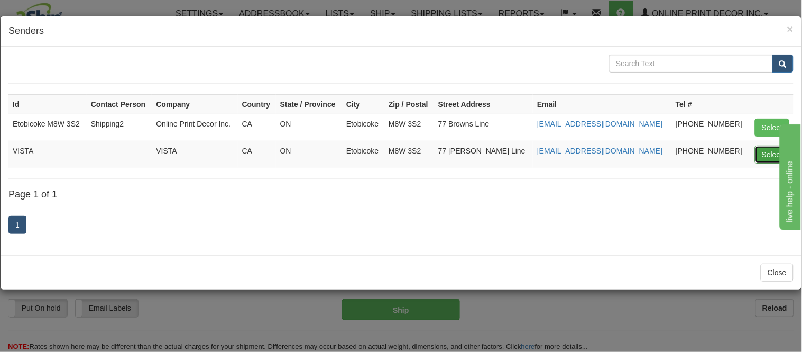
click at [765, 151] on button "Select" at bounding box center [772, 154] width 34 height 18
type input "VISTA"
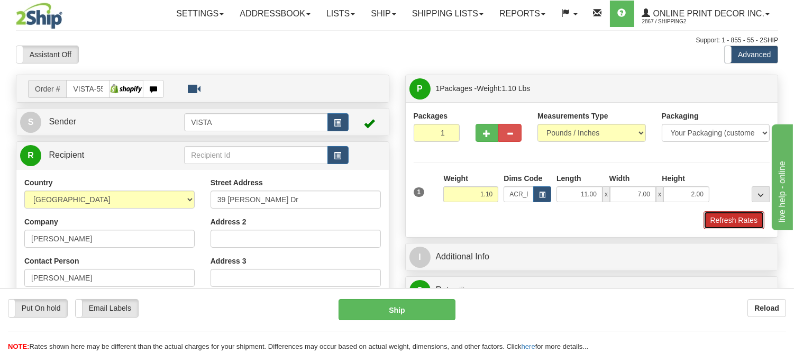
click at [744, 217] on button "Refresh Rates" at bounding box center [734, 220] width 61 height 18
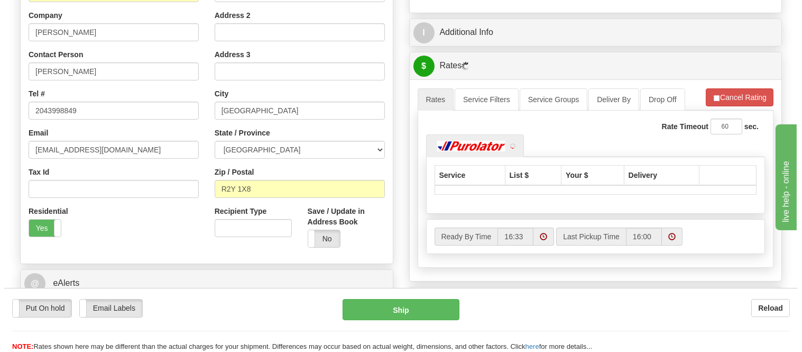
scroll to position [235, 0]
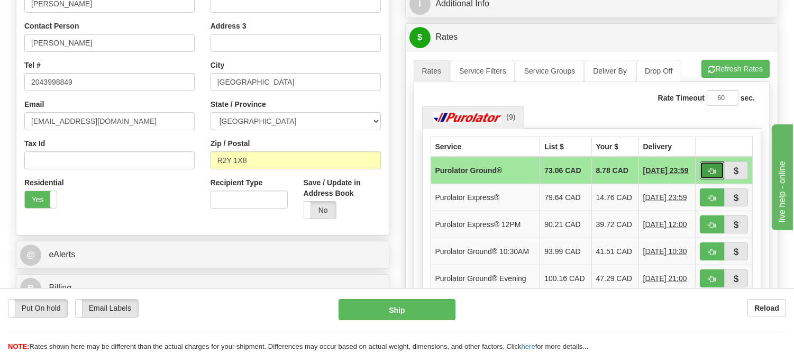
click at [710, 167] on button "button" at bounding box center [712, 170] width 24 height 18
type input "260"
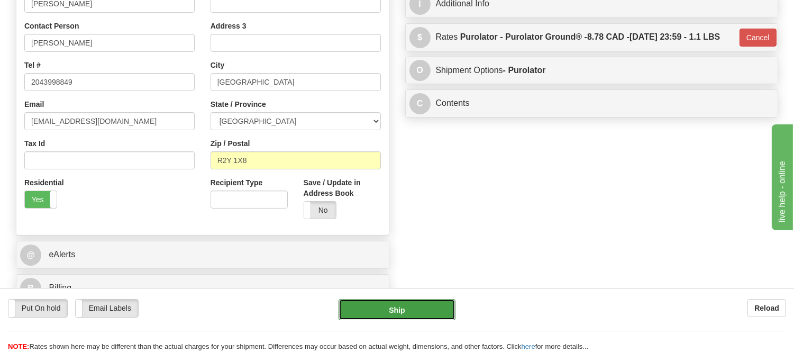
click at [410, 313] on button "Ship" at bounding box center [397, 309] width 116 height 21
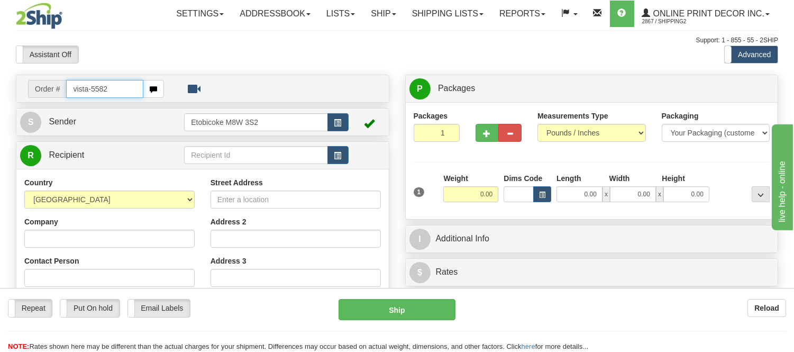
type input "vista-5582"
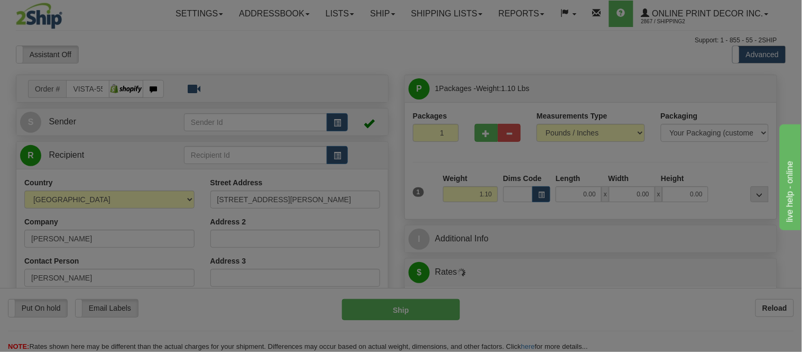
type input "HALIFAX"
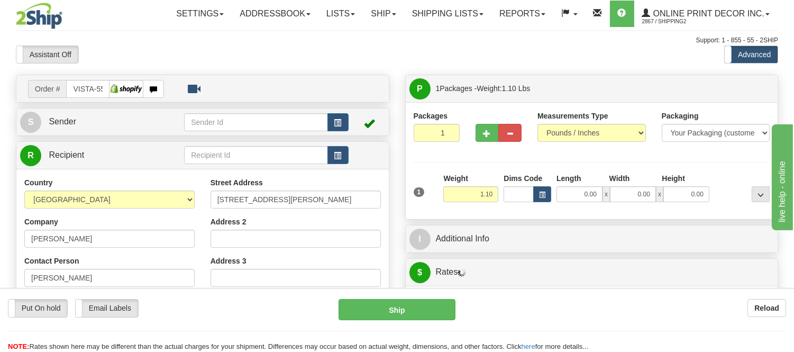
click at [339, 112] on td at bounding box center [266, 122] width 164 height 22
click at [335, 120] on span "button" at bounding box center [337, 123] width 7 height 7
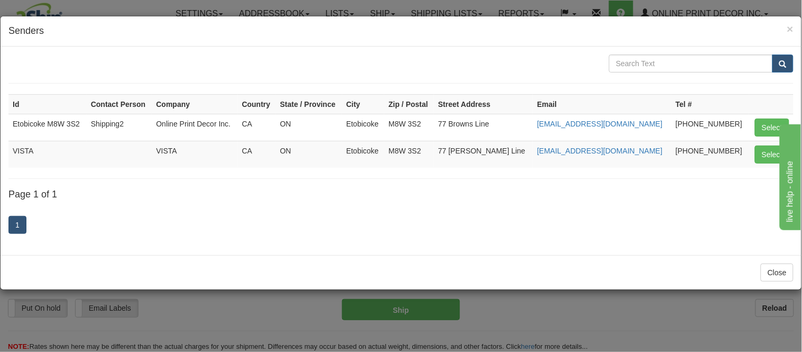
click at [753, 157] on td "Select" at bounding box center [772, 154] width 44 height 27
click at [763, 154] on button "Select" at bounding box center [772, 154] width 34 height 18
type input "VISTA"
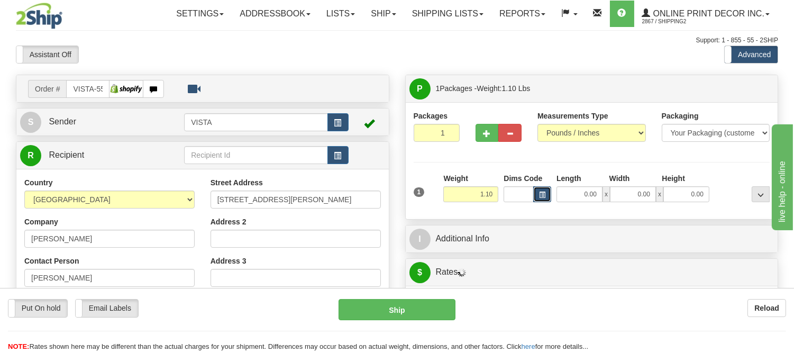
click at [548, 191] on button "button" at bounding box center [542, 194] width 18 height 16
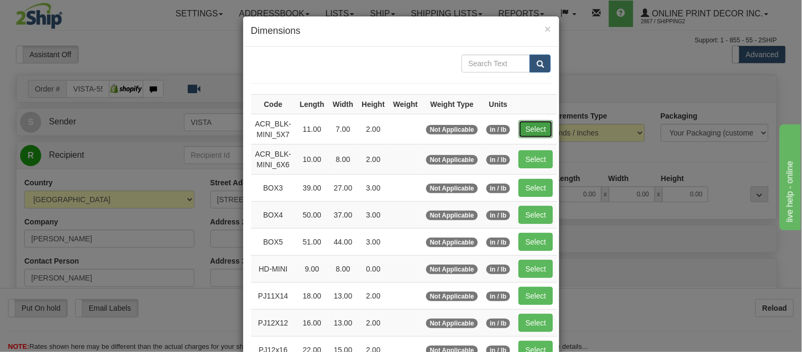
click at [541, 127] on button "Select" at bounding box center [536, 129] width 34 height 18
type input "ACR_BLK-MINI_5X7"
type input "11.00"
type input "7.00"
type input "2.00"
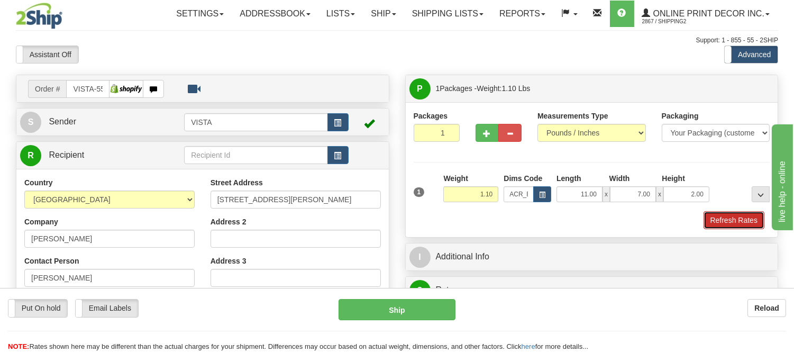
click at [708, 215] on button "Refresh Rates" at bounding box center [734, 220] width 61 height 18
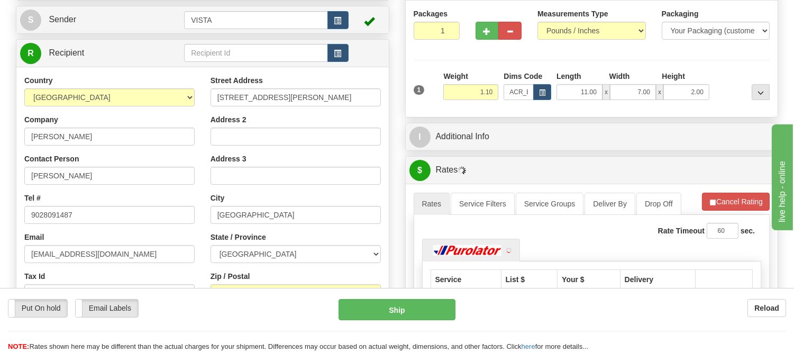
scroll to position [117, 0]
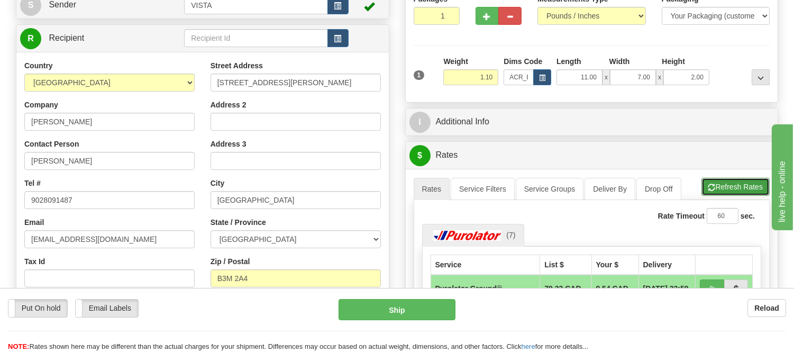
click at [716, 184] on button "Refresh Rates" at bounding box center [735, 187] width 68 height 18
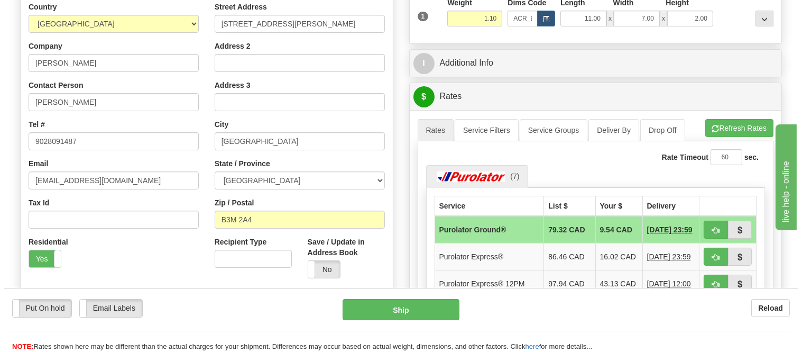
scroll to position [234, 0]
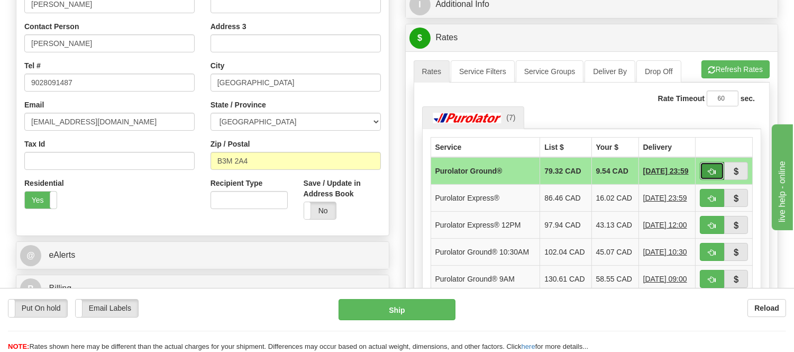
click at [705, 174] on button "button" at bounding box center [712, 171] width 24 height 18
type input "260"
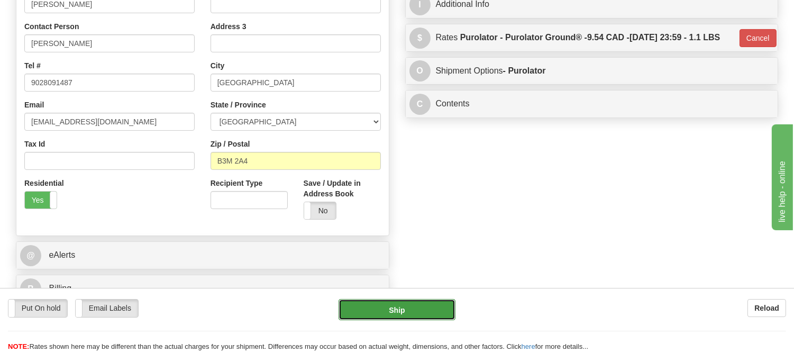
click at [427, 311] on button "Ship" at bounding box center [397, 309] width 116 height 21
